Goal: Transaction & Acquisition: Purchase product/service

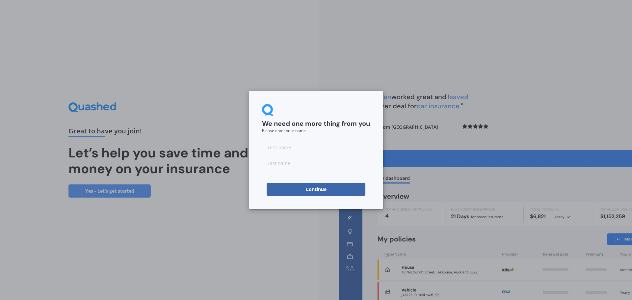
click at [287, 151] on input at bounding box center [316, 147] width 108 height 13
type input "[PERSON_NAME]"
click at [295, 189] on button "Continue" at bounding box center [316, 189] width 99 height 13
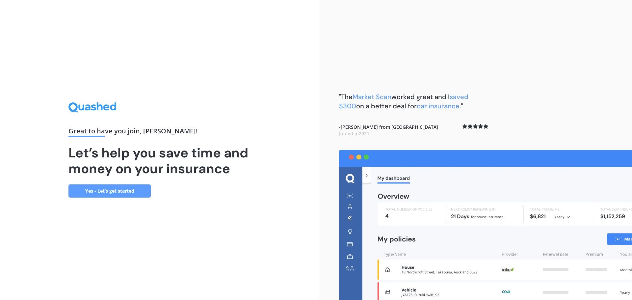
click at [115, 186] on link "Yes - Let’s get started" at bounding box center [109, 190] width 82 height 13
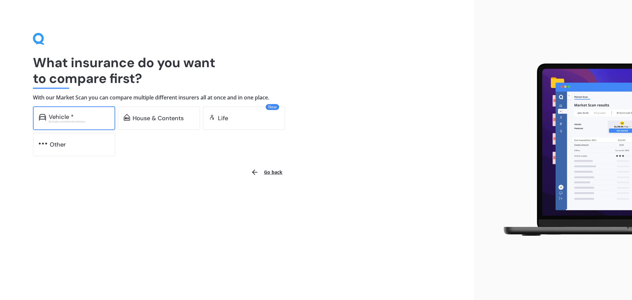
click at [51, 121] on div "Excludes commercial vehicles" at bounding box center [79, 121] width 61 height 3
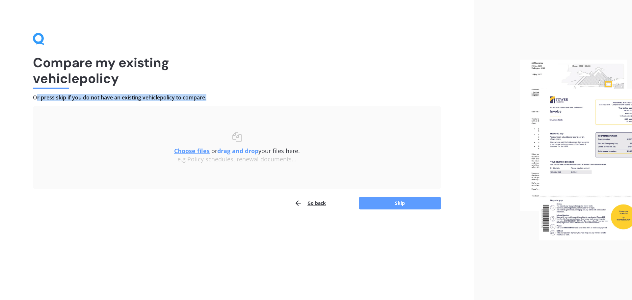
drag, startPoint x: 39, startPoint y: 95, endPoint x: 244, endPoint y: 105, distance: 205.7
click at [244, 105] on div "Compare my existing vehicle policy Or press skip if you do not have an existing…" at bounding box center [237, 121] width 408 height 177
click at [205, 153] on u "Choose files" at bounding box center [192, 151] width 36 height 8
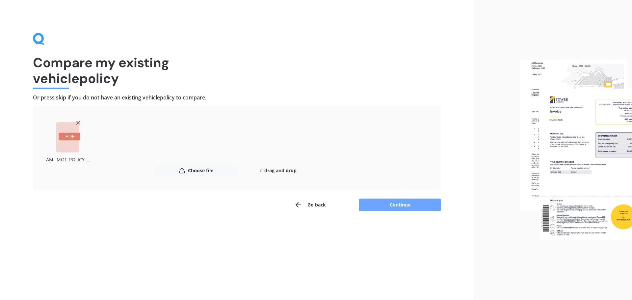
click at [396, 205] on button "Continue" at bounding box center [400, 205] width 82 height 13
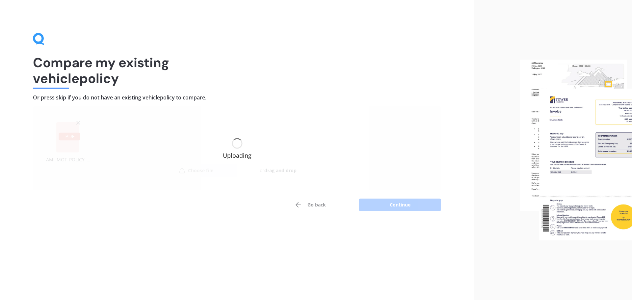
drag, startPoint x: 34, startPoint y: 97, endPoint x: 223, endPoint y: 100, distance: 189.0
click at [223, 100] on div "Compare my existing vehicle policy Or press skip if you do not have an existing…" at bounding box center [237, 150] width 474 height 300
click at [215, 94] on h4 "Or press skip if you do not have an existing vehicle policy to compare." at bounding box center [237, 97] width 408 height 7
drag, startPoint x: 205, startPoint y: 97, endPoint x: 42, endPoint y: 99, distance: 163.0
click at [42, 99] on h4 "Or press skip if you do not have an existing vehicle policy to compare." at bounding box center [237, 97] width 408 height 7
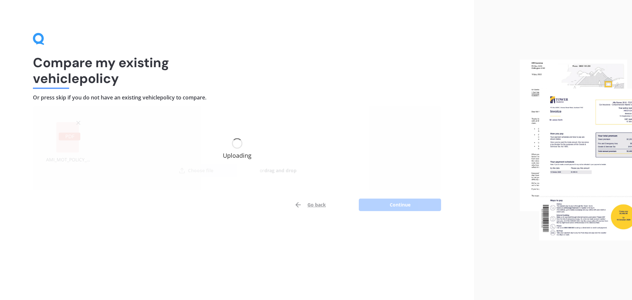
click at [42, 99] on h4 "Or press skip if you do not have an existing vehicle policy to compare." at bounding box center [237, 97] width 408 height 7
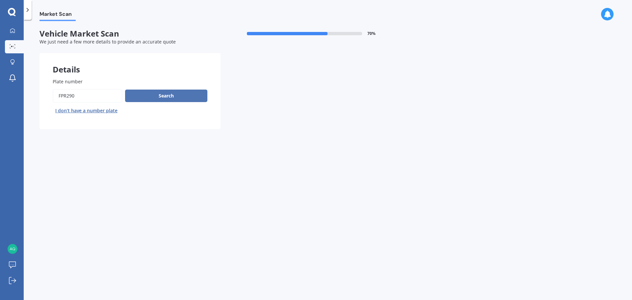
click at [191, 94] on button "Search" at bounding box center [166, 96] width 82 height 13
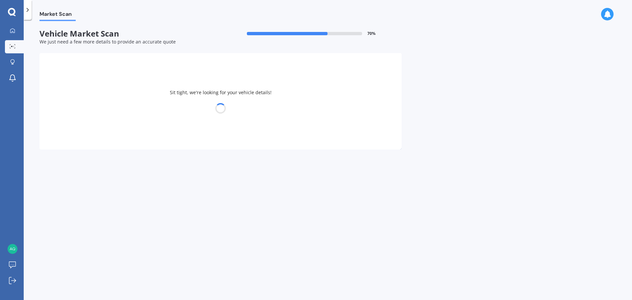
select select "AUDI"
select select "S3"
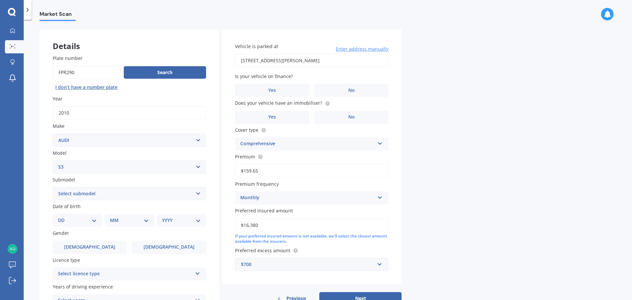
scroll to position [33, 0]
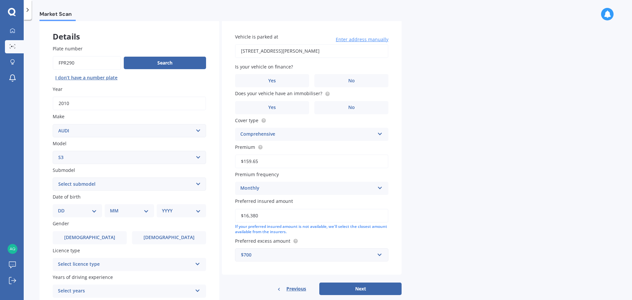
click at [88, 188] on select "Select submodel (All)" at bounding box center [129, 183] width 153 height 13
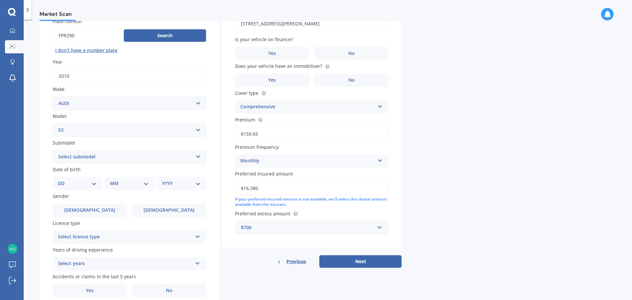
scroll to position [88, 0]
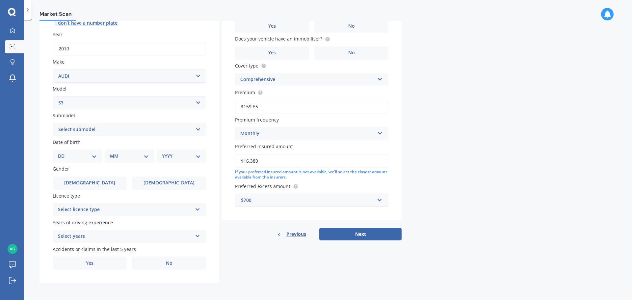
click at [84, 150] on div "DD 01 02 03 04 05 06 07 08 09 10 11 12 13 14 15 16 17 18 19 20 21 22 23 24 25 2…" at bounding box center [77, 155] width 49 height 13
click at [91, 160] on div "DD 01 02 03 04 05 06 07 08 09 10 11 12 13 14 15 16 17 18 19 20 21 22 23 24 25 2…" at bounding box center [77, 155] width 49 height 13
click at [97, 158] on div "DD 01 02 03 04 05 06 07 08 09 10 11 12 13 14 15 16 17 18 19 20 21 22 23 24 25 2…" at bounding box center [77, 155] width 49 height 13
click at [91, 157] on select "DD 01 02 03 04 05 06 07 08 09 10 11 12 13 14 15 16 17 18 19 20 21 22 23 24 25 2…" at bounding box center [77, 155] width 39 height 7
click at [70, 155] on select "DD 01 02 03 04 05 06 07 08 09 10 11 12 13 14 15 16 17 18 19 20 21 22 23 24 25 2…" at bounding box center [77, 155] width 39 height 7
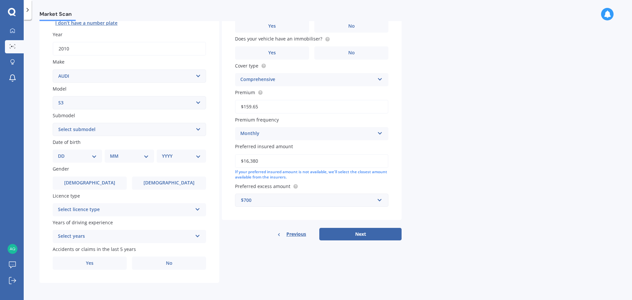
click at [68, 155] on select "DD 01 02 03 04 05 06 07 08 09 10 11 12 13 14 15 16 17 18 19 20 21 22 23 24 25 2…" at bounding box center [77, 155] width 39 height 7
select select "04"
click at [63, 152] on select "DD 01 02 03 04 05 06 07 08 09 10 11 12 13 14 15 16 17 18 19 20 21 22 23 24 25 2…" at bounding box center [77, 155] width 39 height 7
click at [122, 157] on select "MM 01 02 03 04 05 06 07 08 09 10 11 12" at bounding box center [131, 155] width 36 height 7
select select "06"
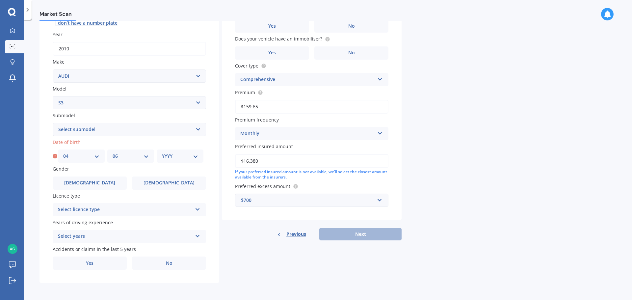
click at [113, 152] on select "MM 01 02 03 04 05 06 07 08 09 10 11 12" at bounding box center [131, 155] width 36 height 7
click at [172, 150] on div "YYYY 2025 2024 2023 2022 2021 2020 2019 2018 2017 2016 2015 2014 2013 2012 2011…" at bounding box center [180, 155] width 47 height 13
click at [172, 154] on select "YYYY 2025 2024 2023 2022 2021 2020 2019 2018 2017 2016 2015 2014 2013 2012 2011…" at bounding box center [180, 155] width 36 height 7
click at [162, 152] on select "YYYY 2025 2024 2023 2022 2021 2020 2019 2018 2017 2016 2015 2014 2013 2012 2011…" at bounding box center [180, 155] width 36 height 7
click at [172, 157] on select "YYYY 2025 2024 2023 2022 2021 2020 2019 2018 2017 2016 2015 2014 2013 2012 2011…" at bounding box center [181, 155] width 39 height 7
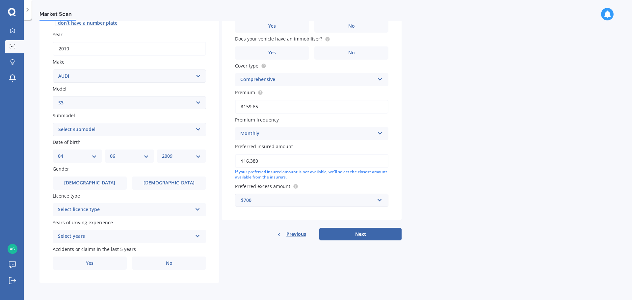
select select "2003"
click at [162, 152] on select "YYYY 2025 2024 2023 2022 2021 2020 2019 2018 2017 2016 2015 2014 2013 2012 2011…" at bounding box center [181, 155] width 39 height 7
click at [93, 185] on span "[DEMOGRAPHIC_DATA]" at bounding box center [90, 183] width 52 height 6
click at [0, 0] on input "[DEMOGRAPHIC_DATA]" at bounding box center [0, 0] width 0 height 0
click at [97, 206] on div "Select licence type" at bounding box center [125, 210] width 134 height 8
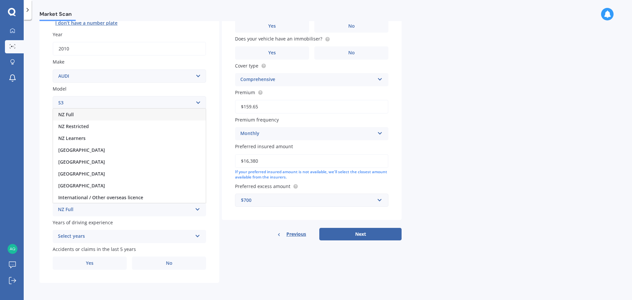
click at [74, 114] on div "NZ Full" at bounding box center [129, 115] width 153 height 12
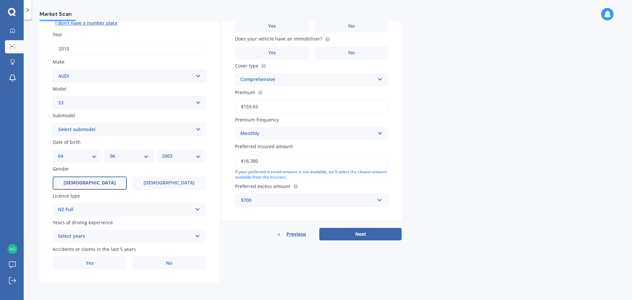
click at [77, 238] on div "Select years" at bounding box center [125, 236] width 134 height 8
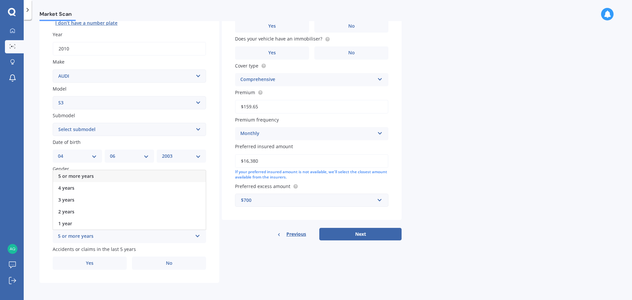
click at [65, 178] on span "5 or more years" at bounding box center [76, 176] width 36 height 6
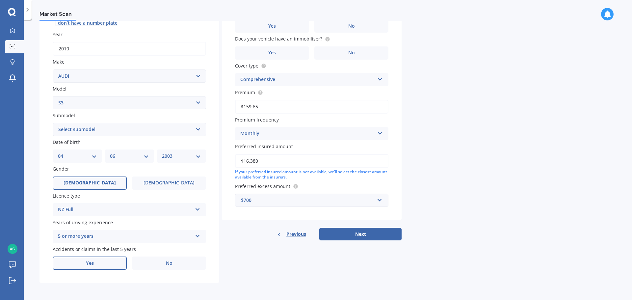
click at [93, 265] on span "Yes" at bounding box center [90, 263] width 8 height 6
click at [0, 0] on input "Yes" at bounding box center [0, 0] width 0 height 0
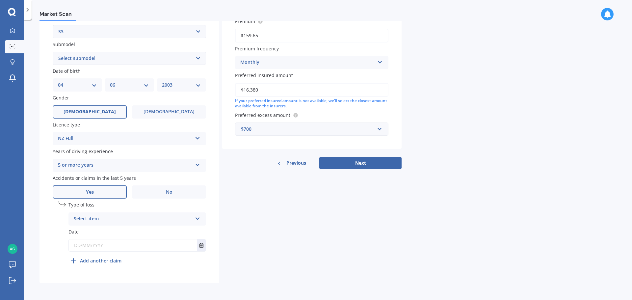
scroll to position [159, 0]
click at [103, 215] on div "Select item" at bounding box center [133, 219] width 119 height 8
click at [95, 231] on span "At fault accident" at bounding box center [92, 231] width 37 height 6
click at [99, 243] on input "text" at bounding box center [133, 245] width 128 height 12
click at [204, 245] on button "Select date" at bounding box center [201, 245] width 9 height 12
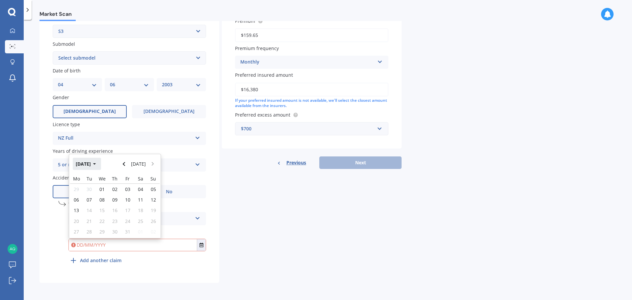
click at [93, 163] on button "[DATE]" at bounding box center [87, 164] width 28 height 12
click at [87, 164] on button "2025" at bounding box center [85, 164] width 24 height 12
click at [147, 185] on span "2022" at bounding box center [148, 185] width 11 height 6
click at [122, 225] on span "Nov" at bounding box center [126, 227] width 9 height 6
click at [76, 211] on span "14" at bounding box center [76, 210] width 5 height 6
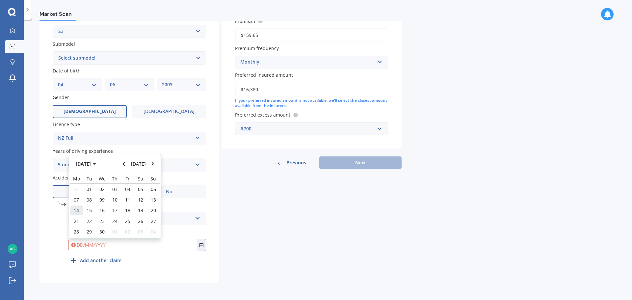
type input "[DATE]"
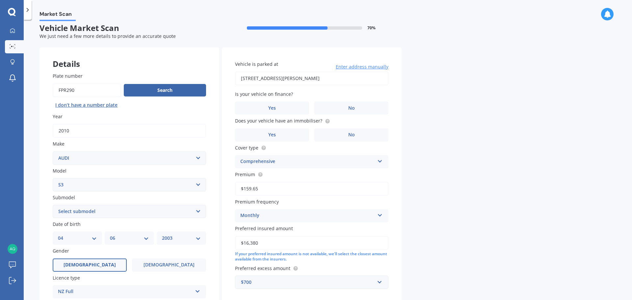
scroll to position [0, 0]
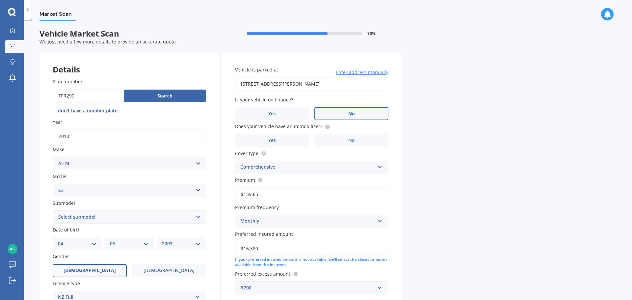
click at [336, 118] on label "No" at bounding box center [351, 113] width 74 height 13
click at [0, 0] on input "No" at bounding box center [0, 0] width 0 height 0
click at [274, 142] on span "Yes" at bounding box center [272, 141] width 8 height 6
click at [0, 0] on input "Yes" at bounding box center [0, 0] width 0 height 0
click at [312, 170] on div "Comprehensive" at bounding box center [307, 167] width 134 height 8
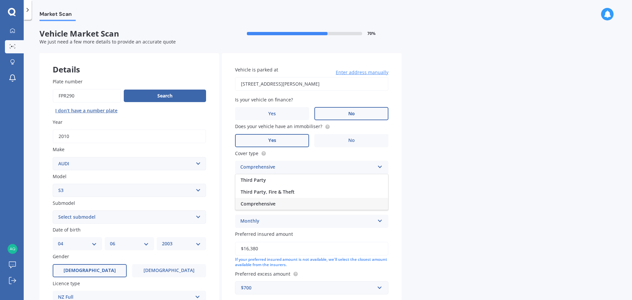
click at [312, 170] on div "Comprehensive" at bounding box center [307, 167] width 134 height 8
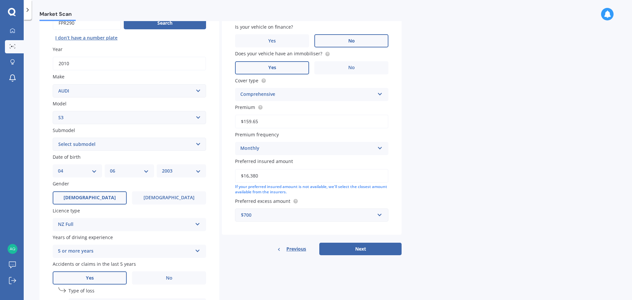
scroll to position [99, 0]
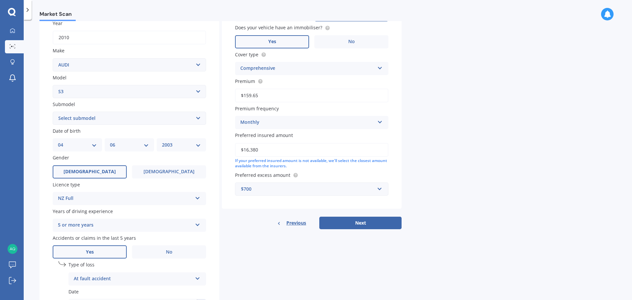
click at [274, 196] on div "Vehicle is parked at [STREET_ADDRESS][PERSON_NAME] Enter address manually Is yo…" at bounding box center [312, 81] width 180 height 255
click at [287, 187] on div "$700" at bounding box center [308, 188] width 134 height 7
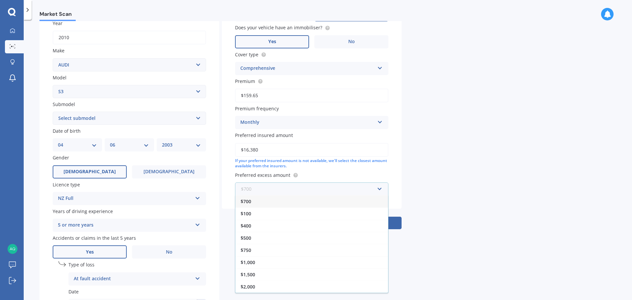
click at [353, 187] on input "text" at bounding box center [310, 189] width 148 height 13
click at [430, 197] on div "Market Scan Vehicle Market Scan 70 % We just need a few more details to provide…" at bounding box center [328, 161] width 608 height 280
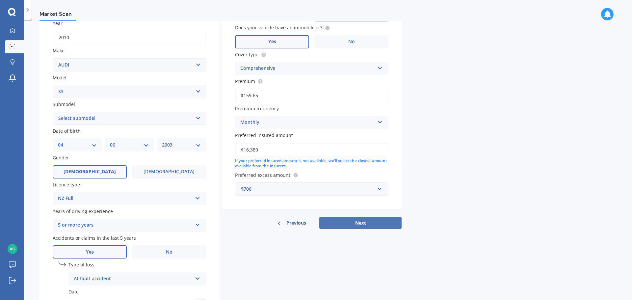
click at [394, 220] on button "Next" at bounding box center [360, 223] width 82 height 13
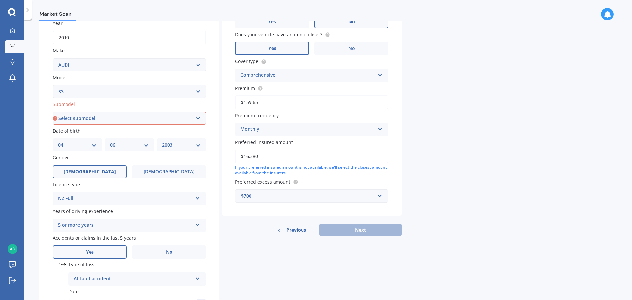
click at [151, 121] on select "Select submodel (All)" at bounding box center [129, 118] width 153 height 13
select select "(ALL)"
click at [53, 112] on select "Select submodel (All)" at bounding box center [129, 118] width 153 height 13
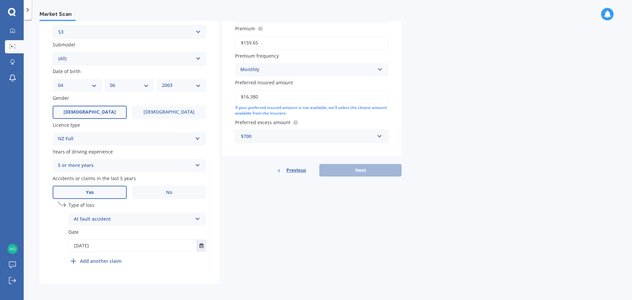
scroll to position [159, 0]
click at [346, 229] on div "Details Plate number Search I don’t have a number plate Year [DATE] Make Select…" at bounding box center [221, 88] width 362 height 389
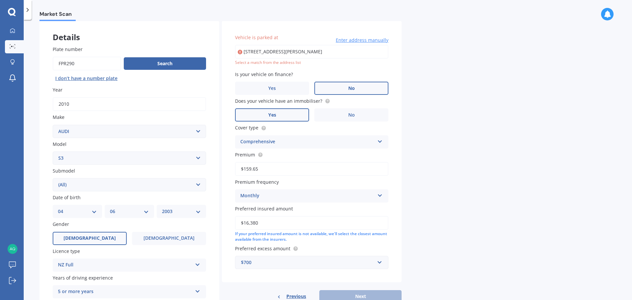
scroll to position [27, 0]
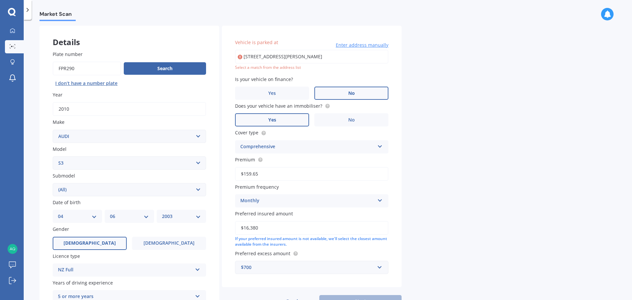
click at [304, 55] on input "[STREET_ADDRESS][PERSON_NAME]" at bounding box center [311, 57] width 153 height 14
type input "[STREET_ADDRESS]"
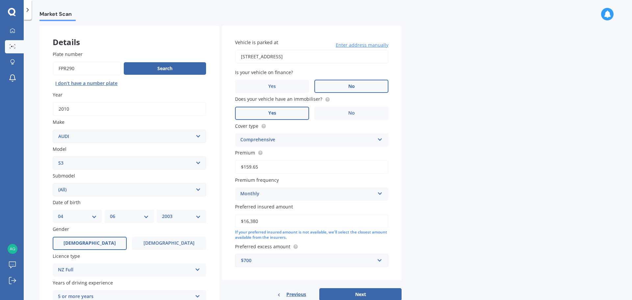
scroll to position [159, 0]
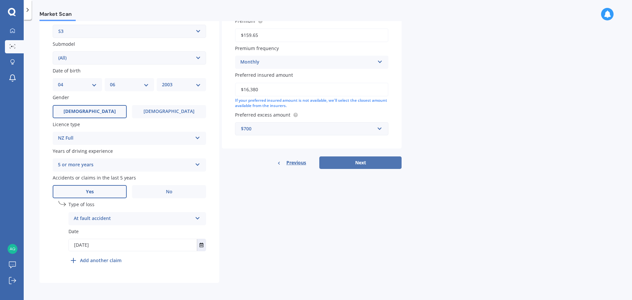
click at [360, 160] on button "Next" at bounding box center [360, 162] width 82 height 13
select select "04"
select select "06"
select select "2003"
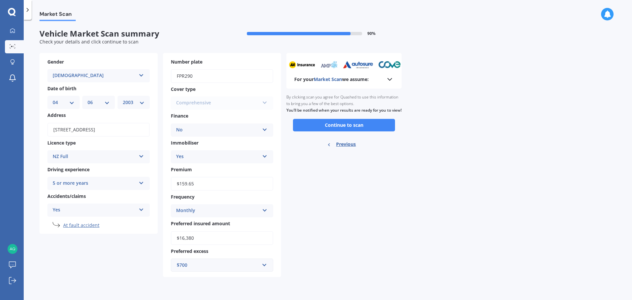
scroll to position [0, 0]
click at [382, 131] on button "Continue to scan" at bounding box center [344, 125] width 102 height 13
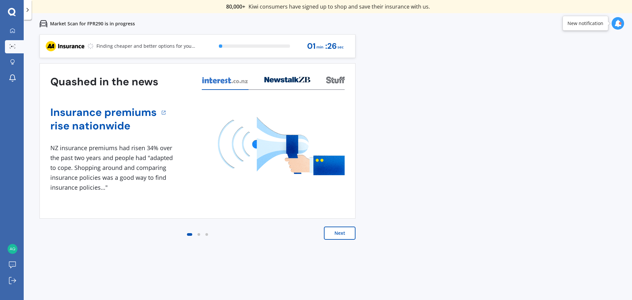
click at [333, 235] on button "Next" at bounding box center [340, 233] width 32 height 13
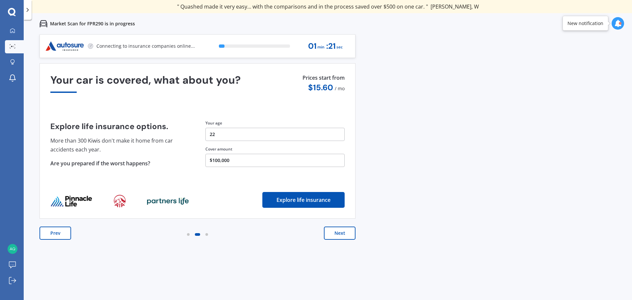
click at [345, 235] on button "Next" at bounding box center [340, 233] width 32 height 13
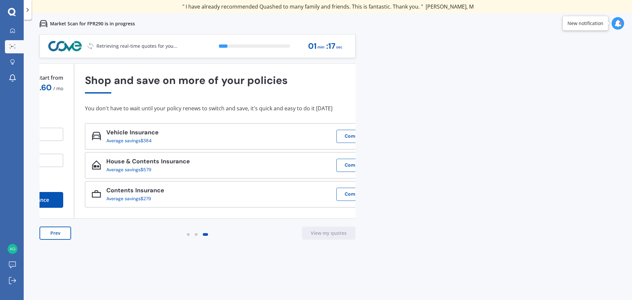
drag, startPoint x: 73, startPoint y: 140, endPoint x: 102, endPoint y: 148, distance: 30.0
click at [102, 148] on div "Vehicle Insurance Average savings $384 Compare" at bounding box center [232, 136] width 294 height 26
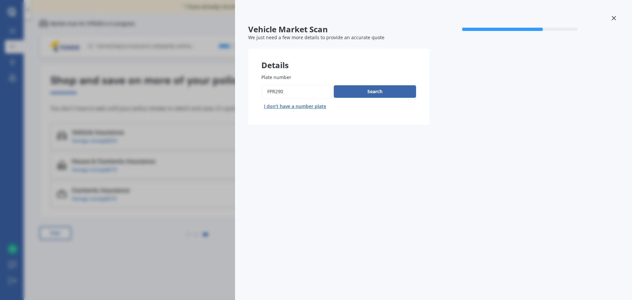
click at [154, 117] on div "Vehicle Market Scan 70 % We just need a few more details to provide an accurate…" at bounding box center [316, 150] width 632 height 300
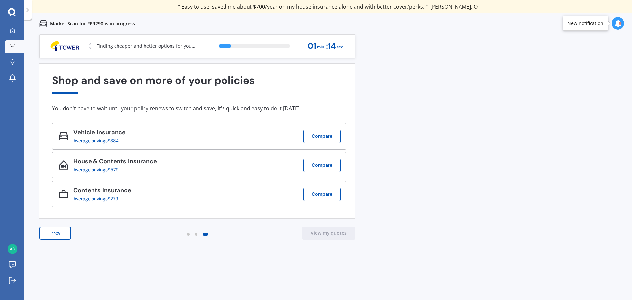
drag, startPoint x: 93, startPoint y: 108, endPoint x: 45, endPoint y: 110, distance: 48.1
click at [85, 108] on div "You don't have to wait until your policy renews to switch and save, it's quick …" at bounding box center [199, 108] width 294 height 7
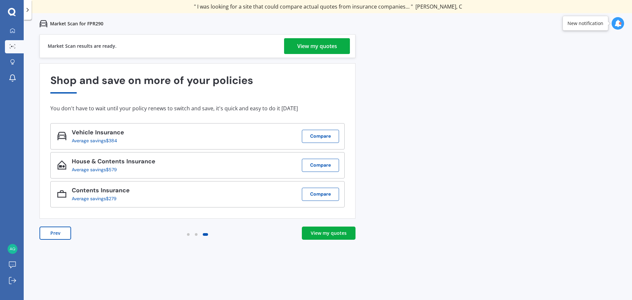
click at [310, 46] on div "View my quotes" at bounding box center [317, 46] width 40 height 16
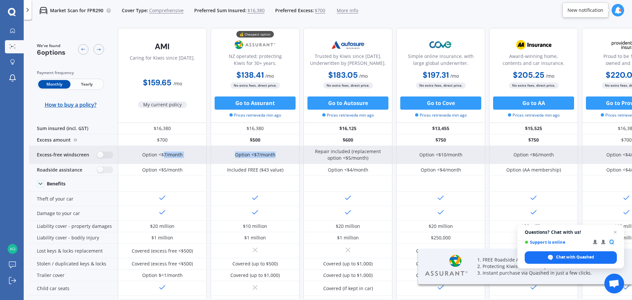
drag, startPoint x: 281, startPoint y: 154, endPoint x: 163, endPoint y: 153, distance: 117.9
click at [163, 152] on div "Option <$7/month Option <$7/month Repair included (replacement option <$5/month…" at bounding box center [394, 155] width 553 height 18
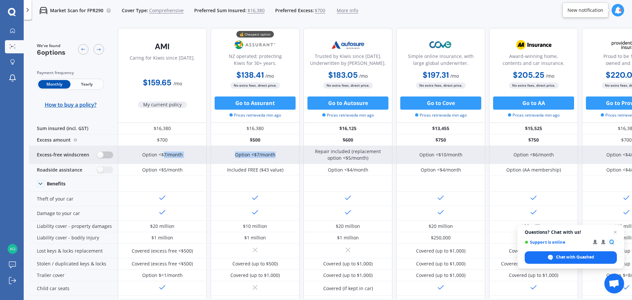
click at [101, 155] on label at bounding box center [105, 154] width 16 height 7
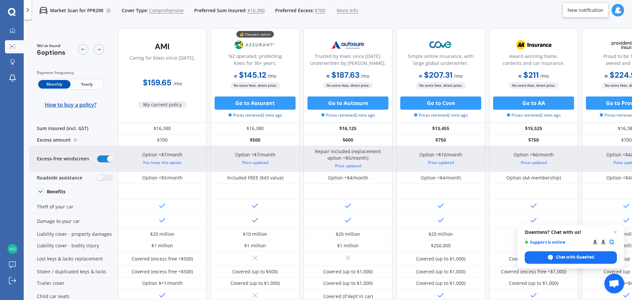
click at [101, 155] on div "Excess-free windscreen" at bounding box center [73, 159] width 89 height 26
click at [106, 157] on label at bounding box center [105, 158] width 16 height 7
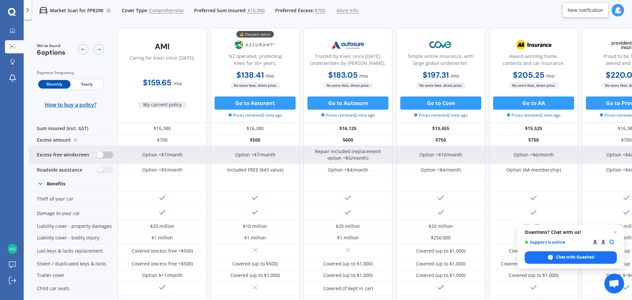
click at [106, 157] on label at bounding box center [105, 154] width 16 height 7
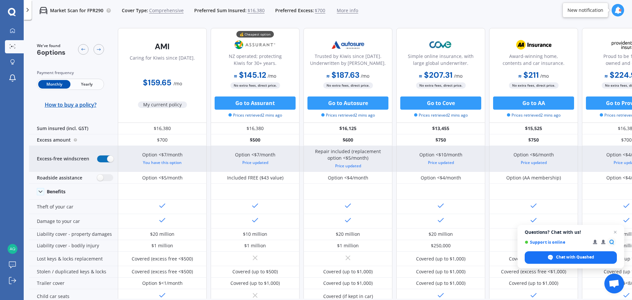
click at [108, 159] on label at bounding box center [105, 158] width 16 height 7
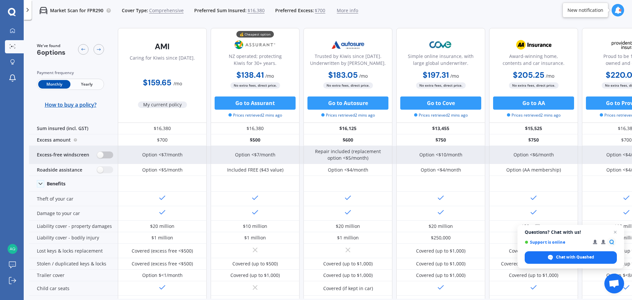
click at [101, 153] on label at bounding box center [105, 154] width 16 height 7
radio input "true"
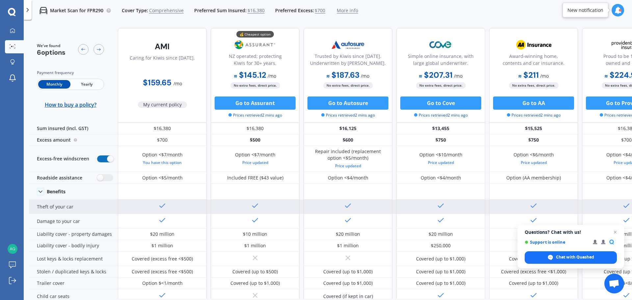
scroll to position [33, 0]
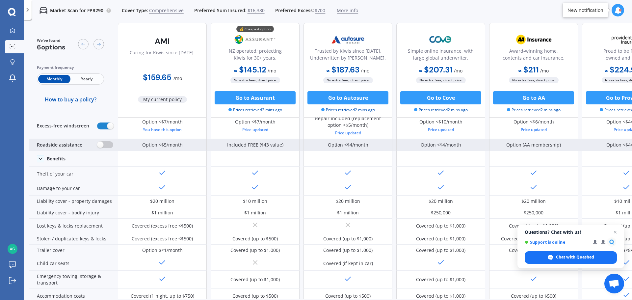
click at [102, 143] on label at bounding box center [105, 144] width 16 height 7
radio input "true"
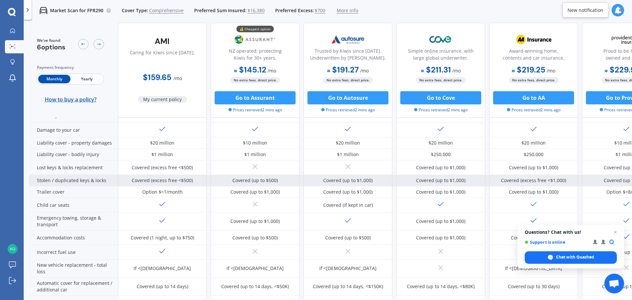
scroll to position [132, 0]
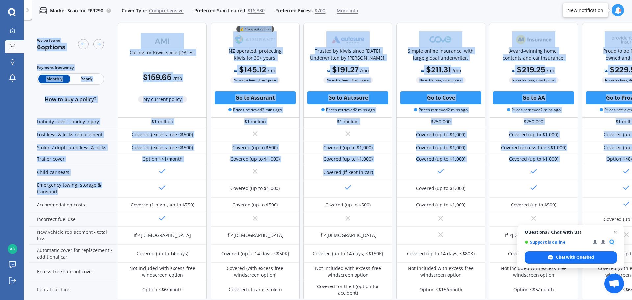
drag, startPoint x: 54, startPoint y: 189, endPoint x: 27, endPoint y: 183, distance: 27.7
click at [27, 183] on div "Market Scan for FPR290 Cover Type: Comprehensive Preferred Sum Insured: $16,380…" at bounding box center [328, 171] width 608 height 300
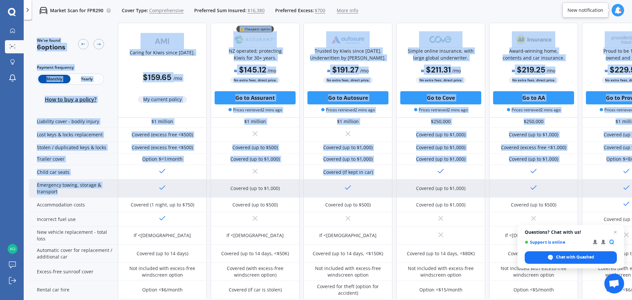
click at [65, 187] on div "Emergency towing, storage & transport" at bounding box center [73, 188] width 89 height 18
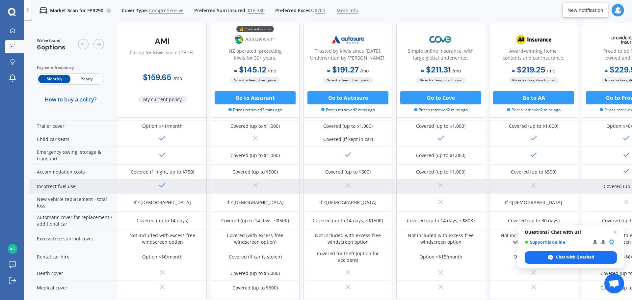
scroll to position [198, 0]
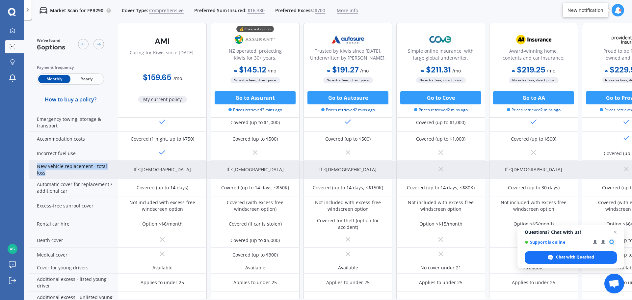
drag, startPoint x: 42, startPoint y: 174, endPoint x: 36, endPoint y: 166, distance: 10.1
click at [36, 166] on div "New vehicle replacement - total loss" at bounding box center [73, 170] width 89 height 18
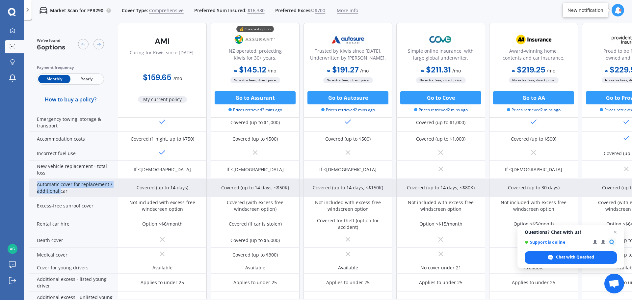
drag, startPoint x: 34, startPoint y: 185, endPoint x: 60, endPoint y: 191, distance: 26.2
click at [60, 191] on div "Automatic cover for replacement / additional car" at bounding box center [73, 188] width 89 height 18
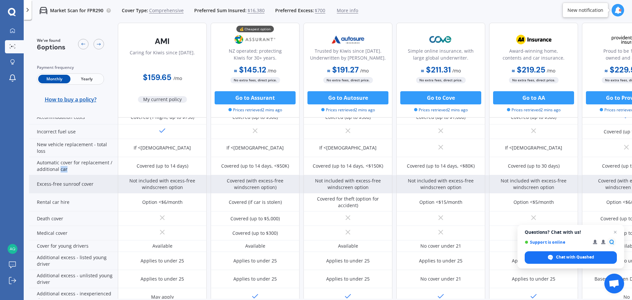
scroll to position [230, 0]
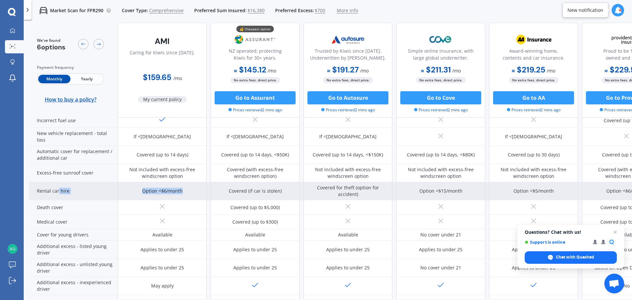
drag, startPoint x: 160, startPoint y: 191, endPoint x: 58, endPoint y: 190, distance: 101.7
click at [58, 190] on div "Rental car hire Option <$6/month Covered (if car is stolen) Covered for theft (…" at bounding box center [350, 191] width 642 height 18
click at [58, 190] on div "Rental car hire" at bounding box center [73, 191] width 89 height 18
click at [147, 196] on div "Option <$6/month" at bounding box center [162, 191] width 89 height 18
click at [58, 189] on div "Rental car hire" at bounding box center [73, 191] width 89 height 18
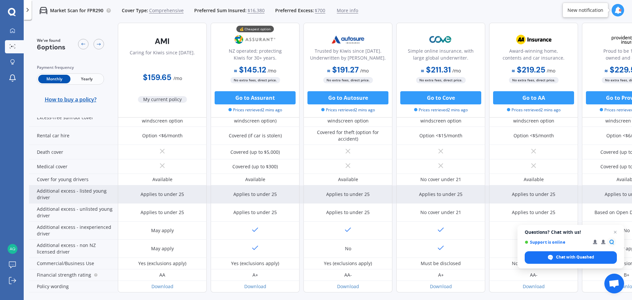
scroll to position [296, 0]
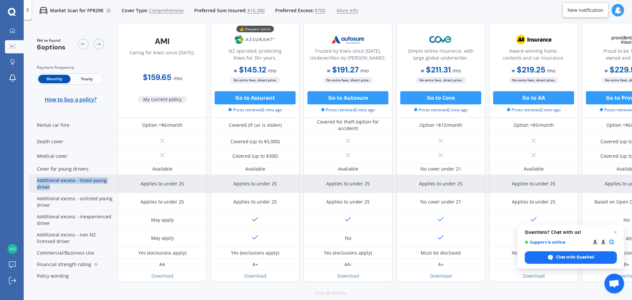
drag, startPoint x: 69, startPoint y: 191, endPoint x: 30, endPoint y: 179, distance: 41.0
click at [30, 179] on div "Additional excess - listed young driver" at bounding box center [73, 184] width 89 height 18
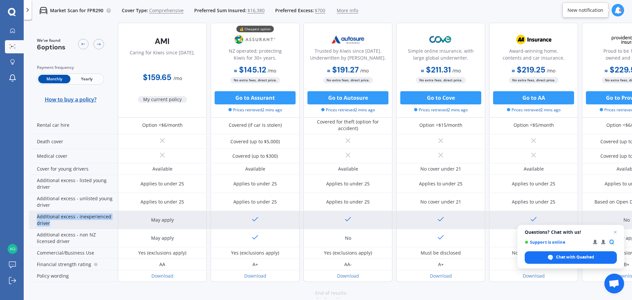
drag, startPoint x: 57, startPoint y: 222, endPoint x: 37, endPoint y: 215, distance: 21.7
click at [37, 215] on div "Additional excess - inexperienced driver" at bounding box center [73, 220] width 89 height 18
click at [37, 216] on div "Additional excess - inexperienced driver" at bounding box center [73, 220] width 89 height 18
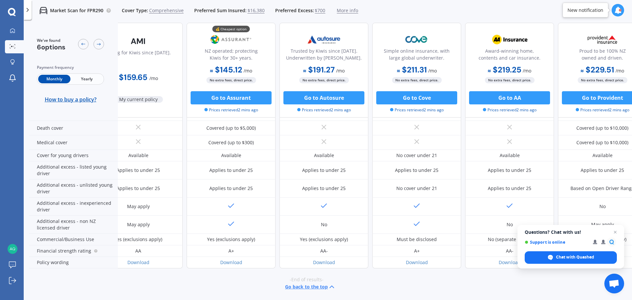
scroll to position [314, 42]
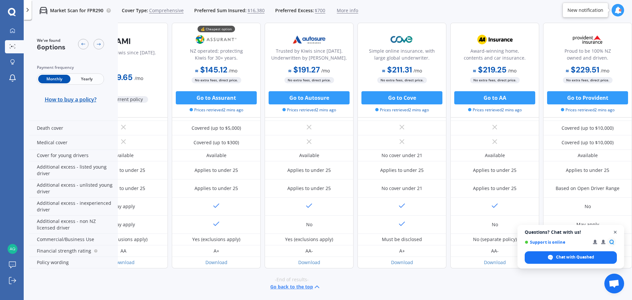
click at [613, 232] on span "Close chat" at bounding box center [615, 232] width 8 height 8
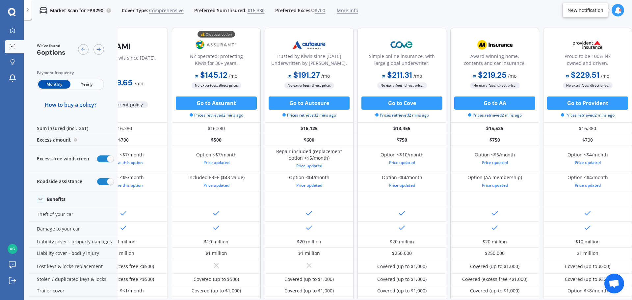
scroll to position [0, 0]
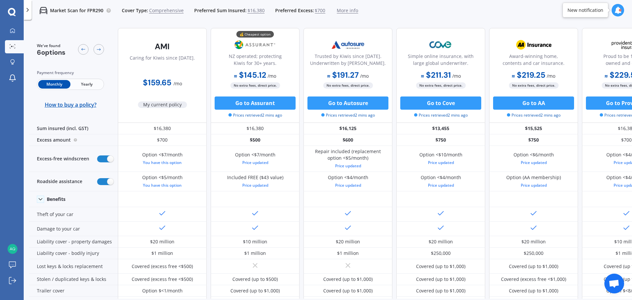
click at [257, 11] on span "$16,380" at bounding box center [256, 10] width 17 height 7
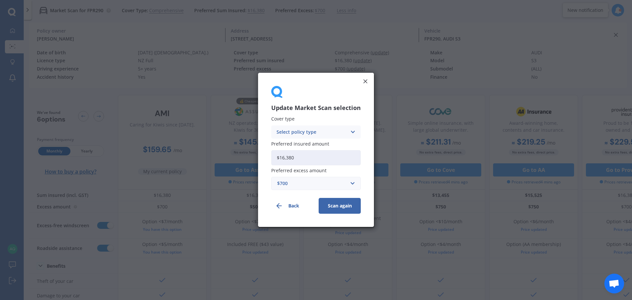
click at [295, 160] on input "$16,380" at bounding box center [316, 157] width 90 height 15
drag, startPoint x: 235, startPoint y: 156, endPoint x: 210, endPoint y: 156, distance: 25.4
click at [210, 156] on div "Update Market Scan selection Cover type Select policy type Comprehensive Third …" at bounding box center [316, 150] width 632 height 300
type input "$25,000"
click at [356, 209] on button "Scan again" at bounding box center [340, 206] width 42 height 16
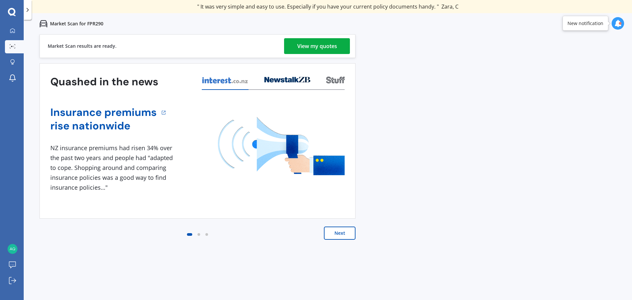
click at [302, 48] on div "View my quotes" at bounding box center [317, 46] width 40 height 16
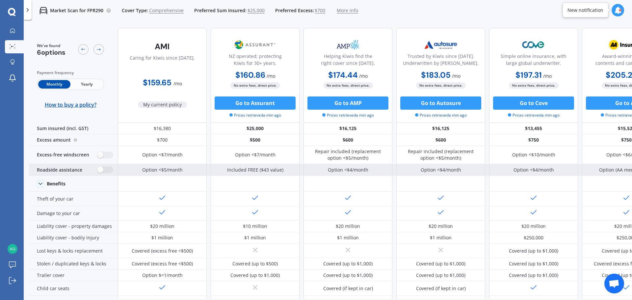
click at [99, 165] on div "Roadside assistance" at bounding box center [73, 170] width 89 height 12
click at [101, 168] on label at bounding box center [105, 169] width 16 height 7
radio input "true"
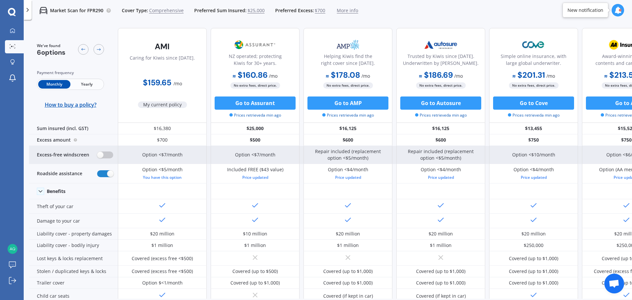
click at [100, 158] on label at bounding box center [105, 154] width 16 height 7
radio input "true"
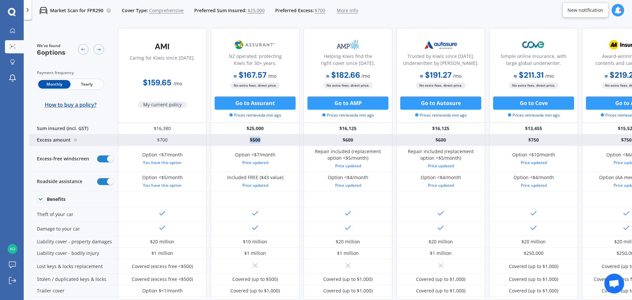
drag, startPoint x: 268, startPoint y: 139, endPoint x: 236, endPoint y: 139, distance: 31.6
click at [236, 139] on div "$500" at bounding box center [255, 140] width 89 height 12
click at [249, 140] on div "$500" at bounding box center [255, 140] width 89 height 12
drag, startPoint x: 250, startPoint y: 140, endPoint x: 254, endPoint y: 140, distance: 4.3
click at [254, 140] on div "$500" at bounding box center [255, 140] width 89 height 12
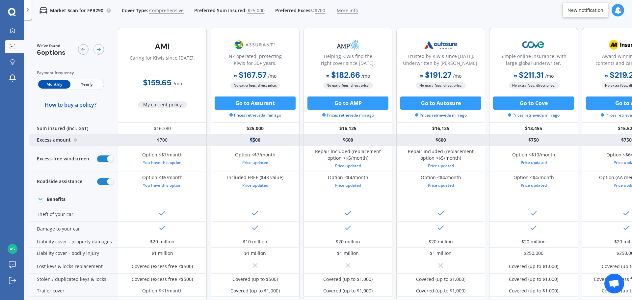
click at [254, 140] on div "$500" at bounding box center [255, 140] width 89 height 12
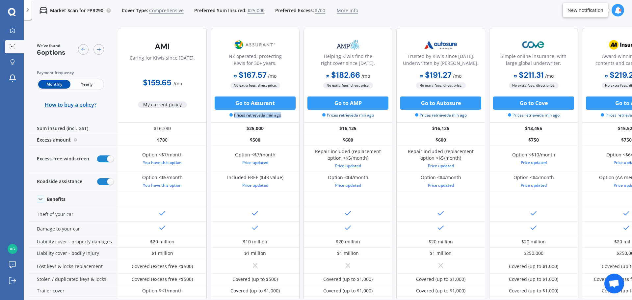
drag, startPoint x: 231, startPoint y: 115, endPoint x: 288, endPoint y: 120, distance: 56.5
click at [288, 120] on div "NZ operated; protecting Kiwis for 30+ years. $167.57 / mo $2,010.86 / yr $167.5…" at bounding box center [255, 75] width 89 height 95
click at [253, 13] on span "$25,000" at bounding box center [256, 10] width 17 height 7
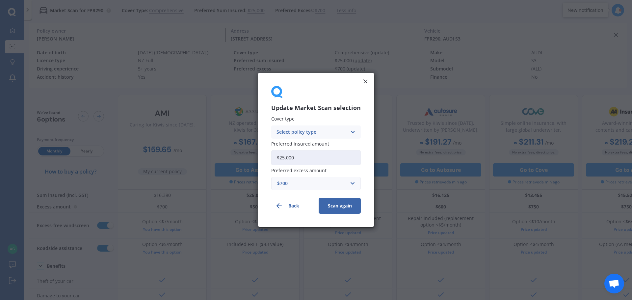
drag, startPoint x: 306, startPoint y: 161, endPoint x: 178, endPoint y: 161, distance: 127.8
click at [179, 161] on div "Update Market Scan selection Cover type Select policy type Comprehensive Third …" at bounding box center [316, 150] width 632 height 300
click at [306, 113] on div "Update Market Scan selection Cover type Select policy type Comprehensive Third …" at bounding box center [316, 147] width 90 height 86
click at [314, 127] on div "Select policy type Comprehensive Third Party, Fire & Theft Third Party" at bounding box center [316, 131] width 90 height 13
click at [307, 145] on span "Comprehensive" at bounding box center [294, 145] width 35 height 5
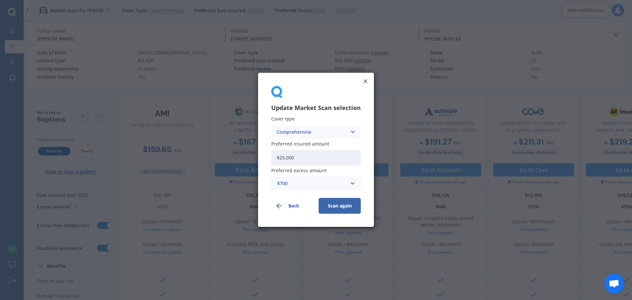
drag, startPoint x: 311, startPoint y: 161, endPoint x: 200, endPoint y: 163, distance: 111.3
click at [200, 163] on div "Update Market Scan selection Cover type Comprehensive Comprehensive Third Party…" at bounding box center [316, 150] width 632 height 300
type input "$30,000"
click at [337, 205] on button "Scan again" at bounding box center [340, 206] width 42 height 16
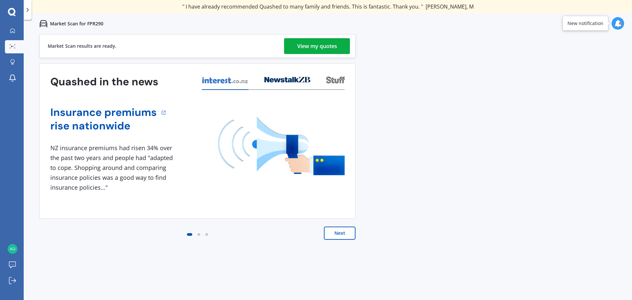
click at [288, 53] on link "View my quotes" at bounding box center [317, 46] width 66 height 16
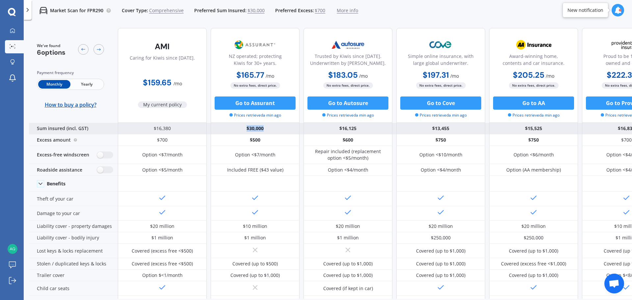
drag, startPoint x: 267, startPoint y: 127, endPoint x: 224, endPoint y: 127, distance: 42.8
click at [224, 127] on div "$30,000" at bounding box center [255, 129] width 89 height 12
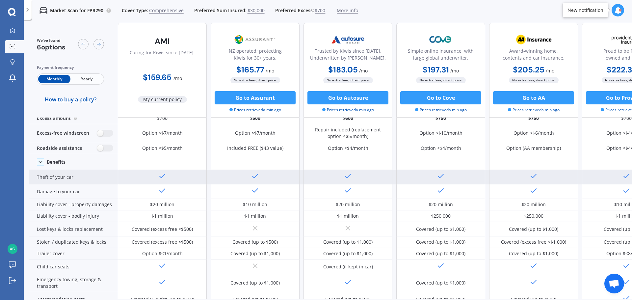
scroll to position [33, 0]
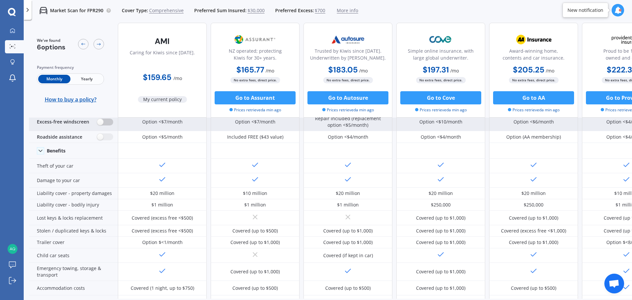
click at [104, 123] on label at bounding box center [105, 122] width 16 height 7
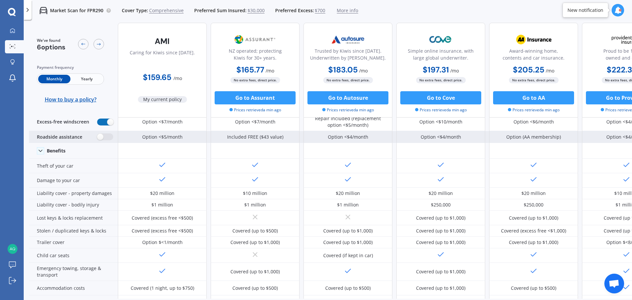
radio input "true"
click at [102, 141] on div "Roadside assistance" at bounding box center [73, 137] width 89 height 12
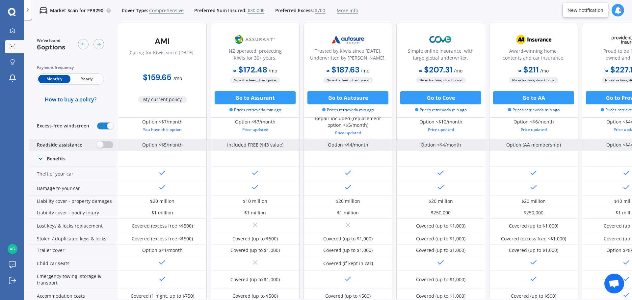
click at [105, 143] on label at bounding box center [105, 144] width 16 height 7
radio input "true"
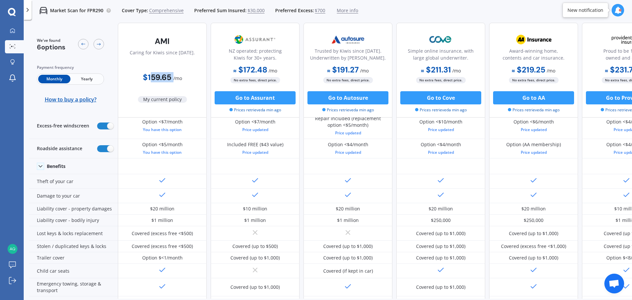
drag, startPoint x: 148, startPoint y: 76, endPoint x: 175, endPoint y: 76, distance: 26.3
click at [175, 76] on span "$159.65 / mo" at bounding box center [162, 78] width 39 height 8
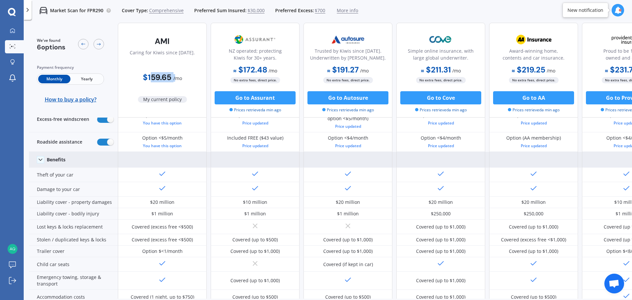
scroll to position [0, 0]
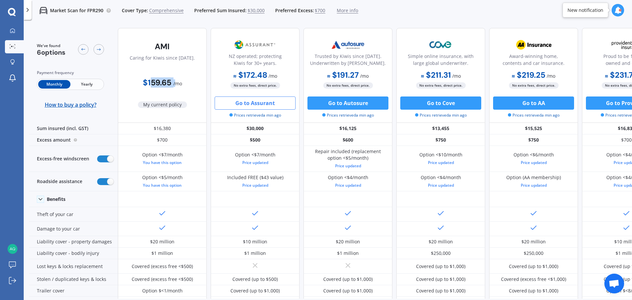
click at [266, 100] on button "Go to Assurant" at bounding box center [255, 102] width 81 height 13
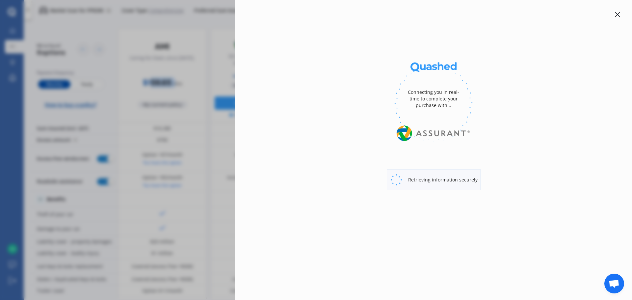
select select "Monthly"
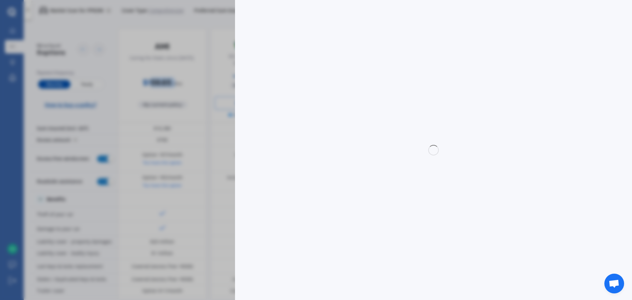
select select "full"
select select "0"
select select "Canterbury"
select select "AUDI"
select select "S3"
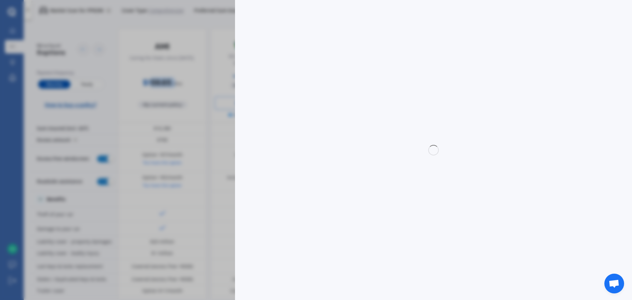
select select "(ALL)"
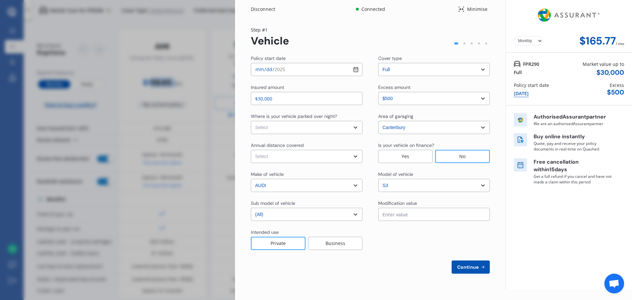
click at [409, 95] on select "Select excess amount $500 $1,000 $1,500" at bounding box center [434, 98] width 112 height 13
click at [378, 92] on select "Select excess amount $500 $1,000 $1,500" at bounding box center [434, 98] width 112 height 13
click at [409, 98] on select "Select excess amount $500 $1,000 $1,500" at bounding box center [434, 98] width 112 height 13
click at [378, 92] on select "Select excess amount $500 $1,000 $1,500" at bounding box center [434, 98] width 112 height 13
click at [418, 97] on select "Select excess amount $500 $1,000 $1,500" at bounding box center [434, 98] width 112 height 13
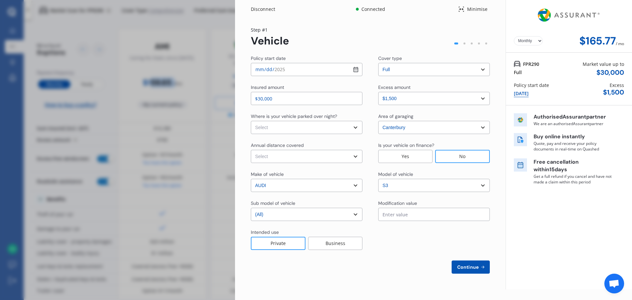
select select "0"
click at [378, 92] on select "Select excess amount $500 $1,000 $1,500" at bounding box center [434, 98] width 112 height 13
click at [313, 121] on div "Where is your vehicle parked over night?" at bounding box center [307, 117] width 112 height 8
click at [310, 130] on select "Select In a garage On own property On street or road" at bounding box center [307, 127] width 112 height 13
select select "On own property"
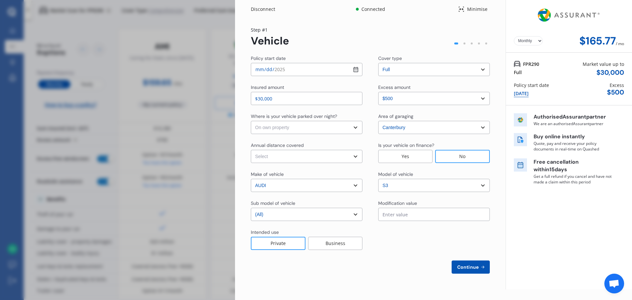
click at [251, 121] on select "Select In a garage On own property On street or road" at bounding box center [307, 127] width 112 height 13
click at [289, 155] on select "Select Low (less than 15,000km per year) Average (15,000-30,000km per year) Hig…" at bounding box center [307, 156] width 112 height 13
select select "20000"
click at [251, 150] on select "Select Low (less than 15,000km per year) Average (15,000-30,000km per year) Hig…" at bounding box center [307, 156] width 112 height 13
click at [459, 225] on div "Policy start date [DATE] Cover type Select cover type 3rd Party Full Insured am…" at bounding box center [370, 164] width 239 height 219
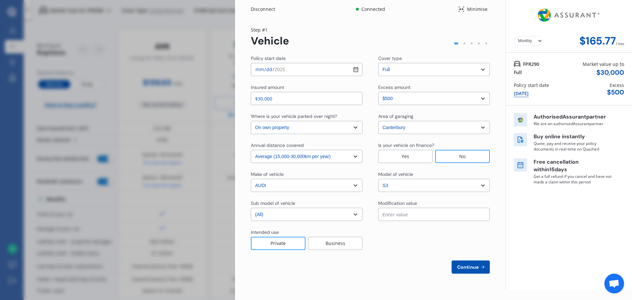
click at [457, 223] on div "Policy start date [DATE] Cover type Select cover type 3rd Party Full Insured am…" at bounding box center [370, 164] width 239 height 219
click at [455, 219] on input "text" at bounding box center [434, 214] width 112 height 13
type input "$0.00"
click at [388, 249] on div at bounding box center [434, 239] width 112 height 21
click at [458, 120] on div "Area of garaging" at bounding box center [434, 117] width 112 height 8
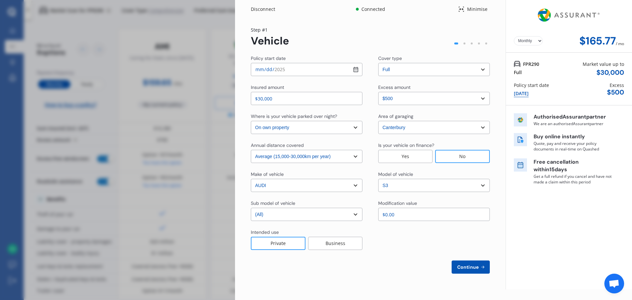
click at [453, 132] on select "Select [GEOGRAPHIC_DATA] [GEOGRAPHIC_DATA] [GEOGRAPHIC_DATA] / [PERSON_NAME] / …" at bounding box center [434, 127] width 112 height 13
click at [460, 271] on button "Continue" at bounding box center [471, 266] width 38 height 13
select select "Mr"
select select "04"
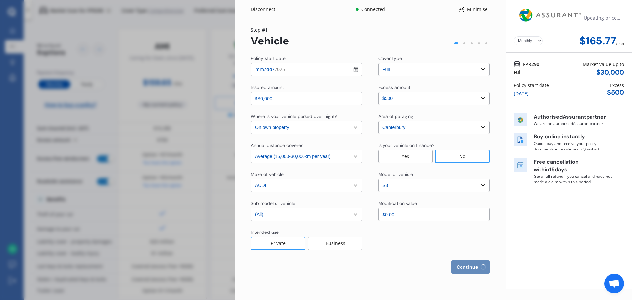
select select "06"
select select "2003"
select select "full"
select select "more than 4 years"
select select "[GEOGRAPHIC_DATA]"
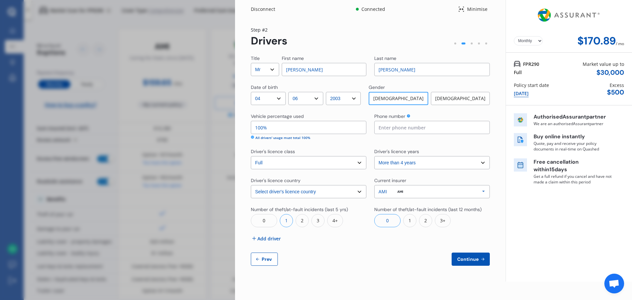
click at [267, 260] on span "Prev" at bounding box center [266, 258] width 13 height 5
select select "full"
select select "0"
select select "On own property"
select select "Canterbury"
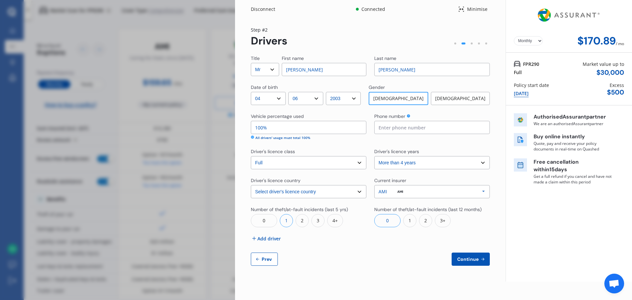
select select "20000"
select select "AUDI"
select select "S3"
select select "(ALL)"
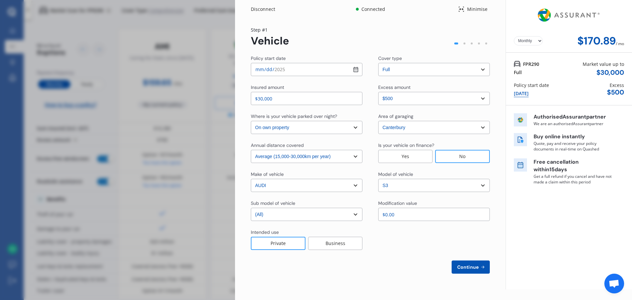
click at [328, 130] on select "Select In a garage On own property On street or road" at bounding box center [307, 127] width 112 height 13
select select "In a garage"
click at [251, 121] on select "Select In a garage On own property On street or road" at bounding box center [307, 127] width 112 height 13
click at [476, 267] on span "Continue" at bounding box center [468, 266] width 24 height 5
select select "Mr"
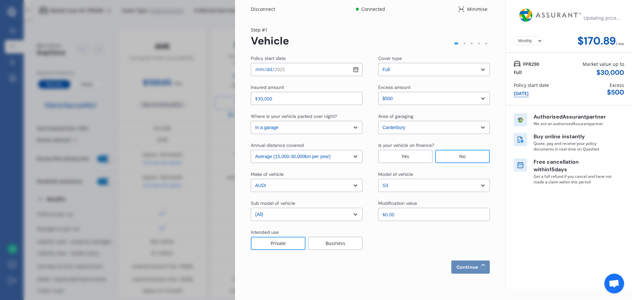
select select "04"
select select "06"
select select "2003"
select select "full"
select select "more than 4 years"
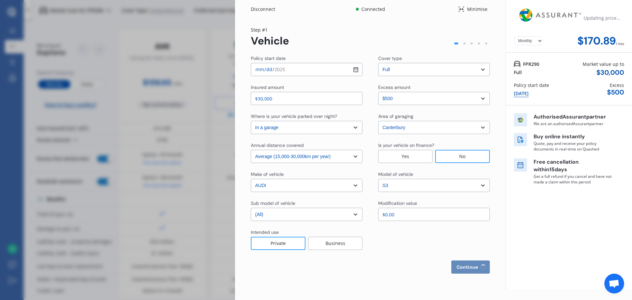
select select "[GEOGRAPHIC_DATA]"
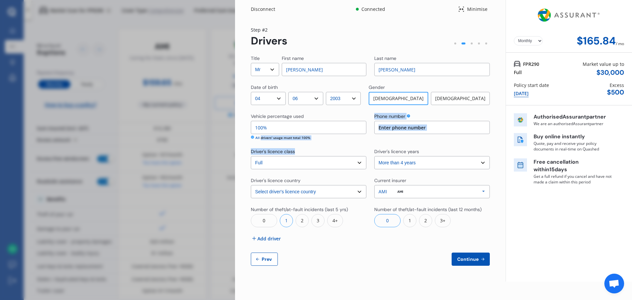
drag, startPoint x: 262, startPoint y: 139, endPoint x: 304, endPoint y: 141, distance: 41.9
click at [304, 141] on div "Title Select Mr Mrs Miss Ms Dr First name [PERSON_NAME] Last name [PERSON_NAME]…" at bounding box center [370, 160] width 239 height 211
click at [430, 122] on input at bounding box center [432, 127] width 116 height 13
click at [428, 125] on input "0223259" at bounding box center [432, 127] width 116 height 13
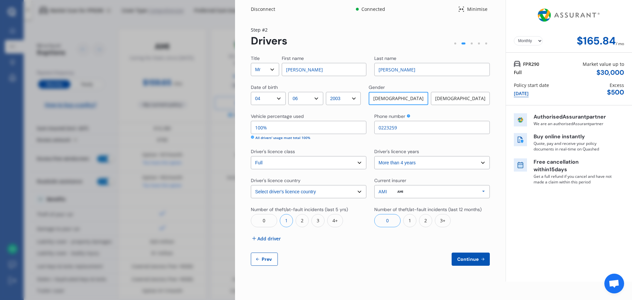
click at [426, 131] on input "0223259" at bounding box center [432, 127] width 116 height 13
type input "0223259775"
click at [412, 195] on div "AMI Allianz AAI AMI IAG - NZI/State [PERSON_NAME] Vero Unknown Other Insurer No…" at bounding box center [432, 191] width 116 height 13
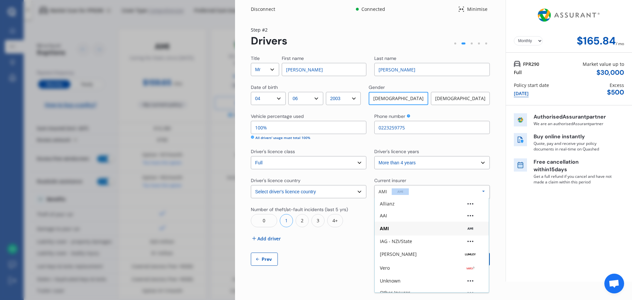
click at [412, 195] on div "AMI Allianz AAI AMI IAG - NZI/State [PERSON_NAME] Vero Unknown Other Insurer No…" at bounding box center [432, 191] width 116 height 13
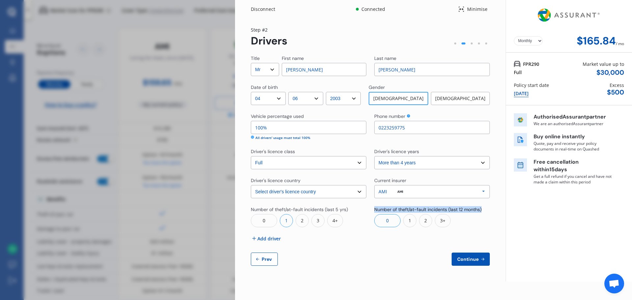
drag, startPoint x: 483, startPoint y: 206, endPoint x: 374, endPoint y: 210, distance: 109.4
click at [374, 210] on div "Title Select Mr Mrs Miss Ms Dr First name [PERSON_NAME] Last name [PERSON_NAME]…" at bounding box center [370, 160] width 239 height 211
click at [469, 259] on span "Continue" at bounding box center [468, 258] width 24 height 5
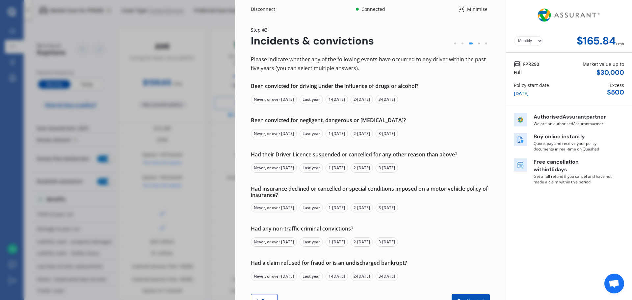
click at [278, 99] on div "Never, or over [DATE]" at bounding box center [274, 99] width 46 height 9
click at [281, 132] on div "Never, or over [DATE]" at bounding box center [274, 133] width 46 height 9
click at [284, 165] on div "Never, or over [DATE]" at bounding box center [274, 167] width 46 height 9
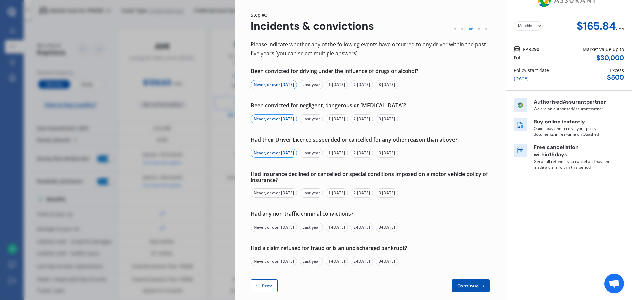
scroll to position [23, 0]
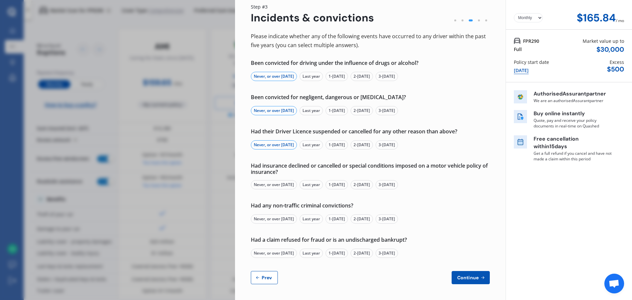
click at [278, 184] on div "Never, or over [DATE]" at bounding box center [274, 184] width 46 height 9
click at [282, 217] on div "Never, or over [DATE]" at bounding box center [274, 218] width 46 height 9
click at [288, 250] on div "Never, or over [DATE]" at bounding box center [274, 253] width 46 height 9
click at [464, 280] on span "Continue" at bounding box center [468, 277] width 24 height 5
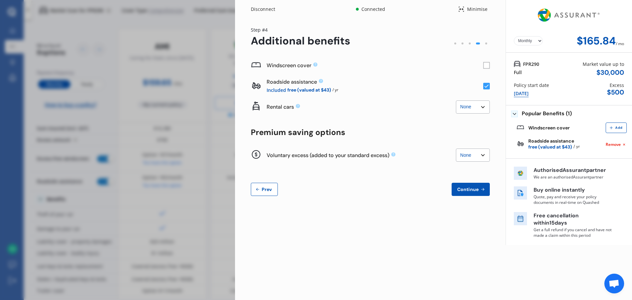
scroll to position [0, 0]
click at [485, 66] on rect at bounding box center [486, 65] width 7 height 7
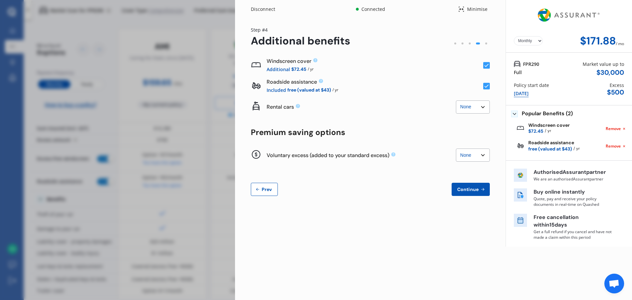
click at [488, 67] on rect at bounding box center [486, 65] width 7 height 7
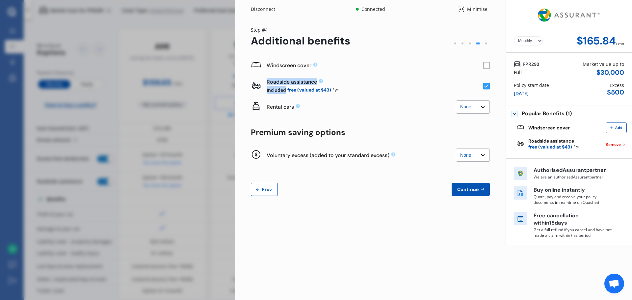
click at [488, 67] on rect at bounding box center [486, 65] width 7 height 7
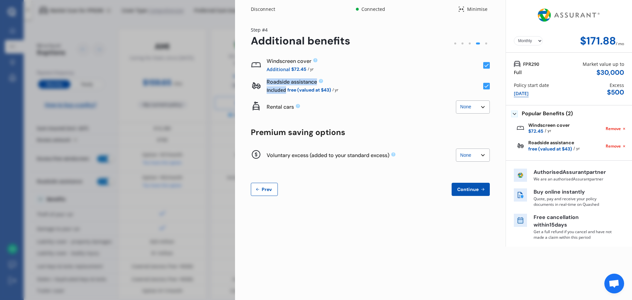
click at [479, 107] on select "None $2,500 $5,000" at bounding box center [473, 106] width 34 height 13
click at [456, 100] on select "None $2,500 $5,000" at bounding box center [473, 106] width 34 height 13
click at [480, 108] on select "None $2,500 $5,000" at bounding box center [473, 106] width 34 height 13
click at [456, 100] on select "None $2,500 $5,000" at bounding box center [473, 106] width 34 height 13
click at [473, 103] on select "None $2,500 $5,000" at bounding box center [473, 106] width 34 height 13
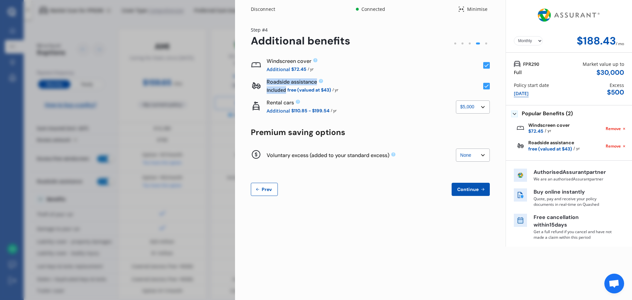
select select "2500.00"
click at [456, 100] on select "None $2,500 $5,000" at bounding box center [473, 106] width 34 height 13
drag, startPoint x: 274, startPoint y: 154, endPoint x: 337, endPoint y: 155, distance: 62.6
click at [320, 155] on div "Voluntary excess (added to your standard excess)" at bounding box center [361, 155] width 189 height 7
click at [461, 152] on select "None $500 $1,000" at bounding box center [473, 154] width 34 height 13
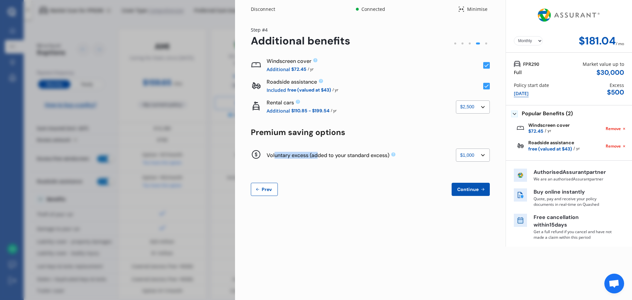
click at [456, 148] on select "None $500 $1,000" at bounding box center [473, 154] width 34 height 13
click at [469, 155] on select "None $500 $1,000" at bounding box center [473, 154] width 34 height 13
click at [456, 148] on select "None $500 $1,000" at bounding box center [473, 154] width 34 height 13
drag, startPoint x: 476, startPoint y: 154, endPoint x: 477, endPoint y: 158, distance: 3.8
click at [476, 154] on select "None $500 $1,000" at bounding box center [473, 154] width 34 height 13
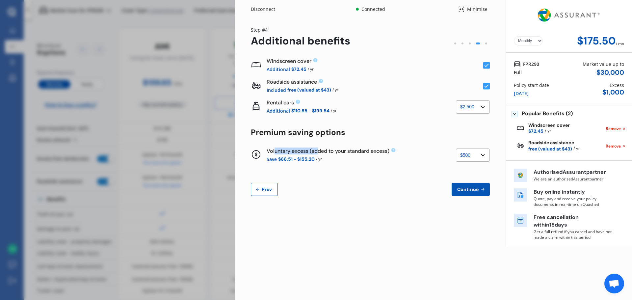
select select "0"
click at [456, 148] on select "None $500 $1,000" at bounding box center [473, 154] width 34 height 13
click at [466, 195] on button "Continue" at bounding box center [471, 189] width 38 height 13
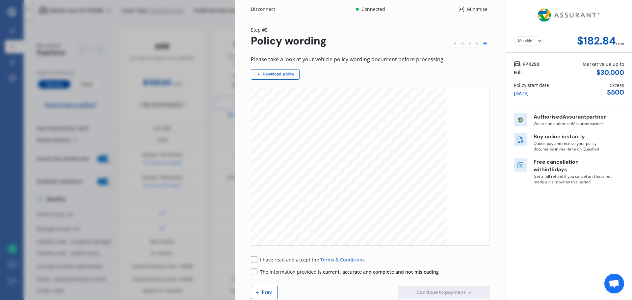
scroll to position [659, 0]
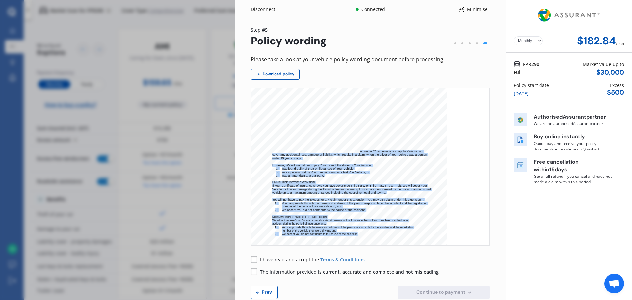
drag, startPoint x: 397, startPoint y: 162, endPoint x: 363, endPoint y: 154, distance: 35.5
click at [361, 153] on div "MVIB V6 [DATE] 3 The cover provided by extensions 1 to 10 will only apply provi…" at bounding box center [349, 121] width 196 height 277
click at [363, 154] on span "cover any accidental loss, damage or liability, which results in a claim, when …" at bounding box center [349, 154] width 155 height 3
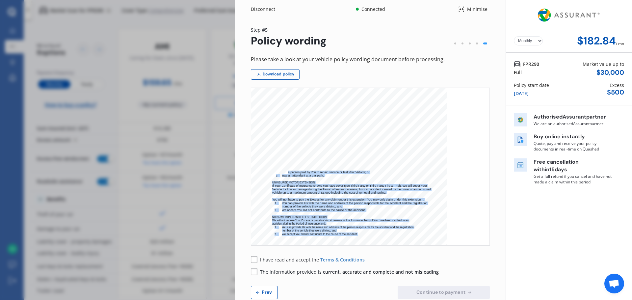
drag, startPoint x: 272, startPoint y: 170, endPoint x: 288, endPoint y: 174, distance: 16.6
click at [288, 174] on div "MVIB V6 [DATE] 3 The cover provided by extensions 1 to 10 will only apply provi…" at bounding box center [349, 121] width 196 height 277
click at [288, 174] on span "was an attendant at a car park." at bounding box center [303, 175] width 42 height 3
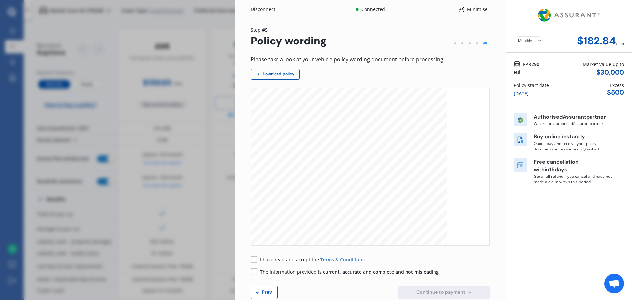
scroll to position [1383, 0]
drag, startPoint x: 324, startPoint y: 130, endPoint x: 279, endPoint y: 119, distance: 46.8
click at [279, 119] on div "MVIB V6 [DATE] 6 If the vehicle is a total loss If the Vehicle is a Total Loss …" at bounding box center [349, 228] width 196 height 277
drag, startPoint x: 273, startPoint y: 219, endPoint x: 301, endPoint y: 224, distance: 28.2
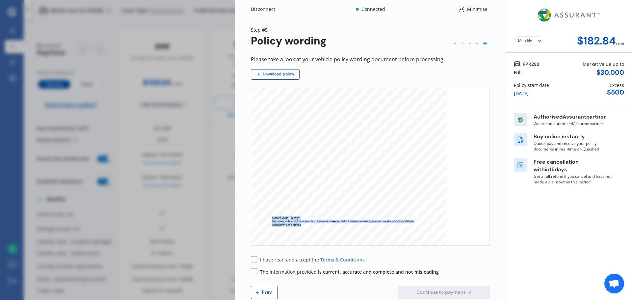
click at [301, 224] on div "MVIB V6 [DATE] 10 • Vehicles being bogged/trapped in off road conditions, and n…" at bounding box center [349, 150] width 196 height 277
click at [397, 228] on div "MVIB V6 [DATE] 10 • Vehicles being bogged/trapped in off road conditions, and n…" at bounding box center [349, 150] width 196 height 277
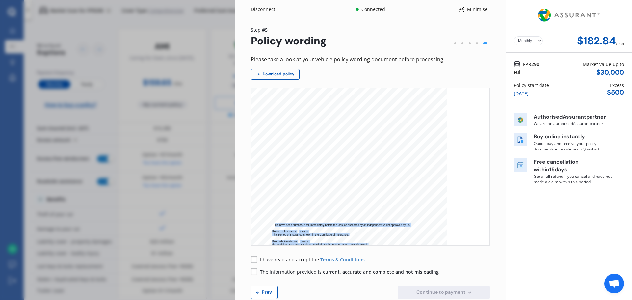
drag, startPoint x: 432, startPoint y: 224, endPoint x: 275, endPoint y: 223, distance: 157.7
click at [275, 223] on div "MVIB V6 [DATE] 10 • Vehicles being bogged/trapped in off road conditions, and n…" at bounding box center [349, 150] width 196 height 277
click at [352, 230] on div "MVIB V6 [DATE] 10 • Vehicles being bogged/trapped in off road conditions, and n…" at bounding box center [349, 150] width 196 height 277
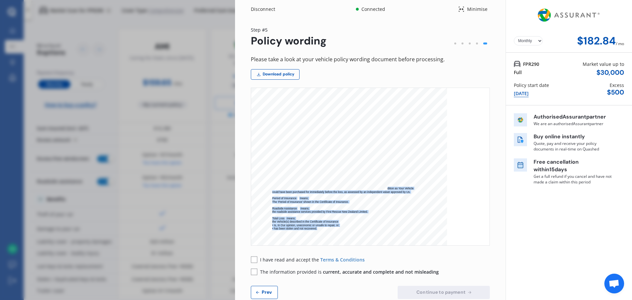
drag, startPoint x: 407, startPoint y: 190, endPoint x: 388, endPoint y: 189, distance: 18.8
click at [388, 189] on div "MVIB V6 [DATE] 10 • Vehicles being bogged/trapped in off road conditions, and n…" at bounding box center [349, 117] width 196 height 277
click at [388, 189] on span "the reasonable cost that a vehicle of the same make, model, kilometres travelle…" at bounding box center [342, 188] width 141 height 3
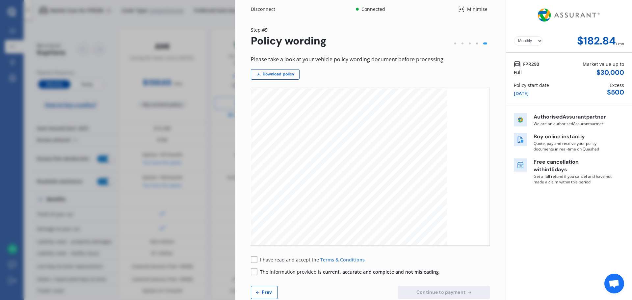
scroll to position [0, 0]
click at [172, 141] on div "Disconnect Connected Minimise Yearly Monthly $182.84 / mo Step # 5 Policy wordi…" at bounding box center [316, 150] width 632 height 300
click at [277, 292] on button "Prev" at bounding box center [264, 292] width 27 height 13
select select "2500.00"
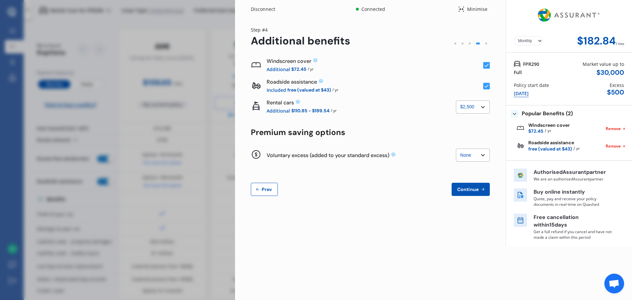
click at [275, 292] on div "Disconnect Connected Minimise Yearly Monthly $182.84 / mo Step # 4 Additional b…" at bounding box center [433, 150] width 397 height 300
click at [261, 194] on button "Prev" at bounding box center [264, 189] width 27 height 13
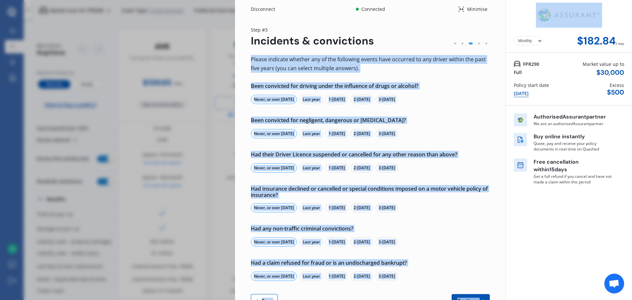
click at [259, 297] on button "Prev" at bounding box center [264, 300] width 27 height 13
select select "Mr"
select select "04"
select select "06"
select select "2003"
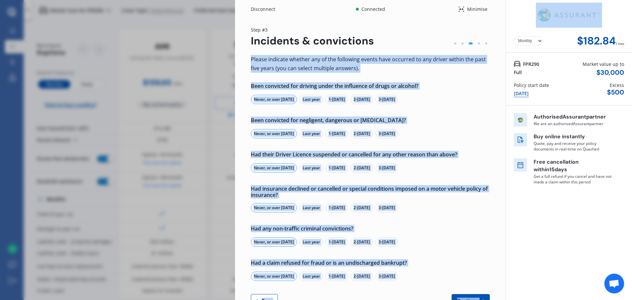
select select "full"
select select "more than 4 years"
select select "[GEOGRAPHIC_DATA]"
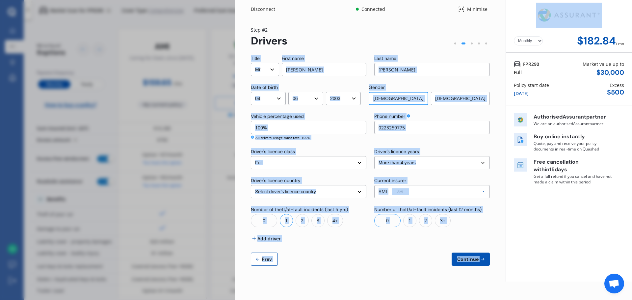
click at [275, 269] on div "Yearly Monthly $182.84 / mo Step # 2 Drivers Title Select Mr Mrs Miss Ms Dr Fir…" at bounding box center [370, 149] width 271 height 263
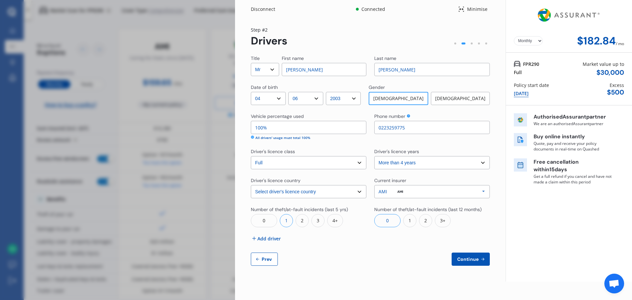
click at [275, 264] on button "Prev" at bounding box center [264, 259] width 27 height 13
select select "full"
select select "0"
select select "In a garage"
select select "Canterbury"
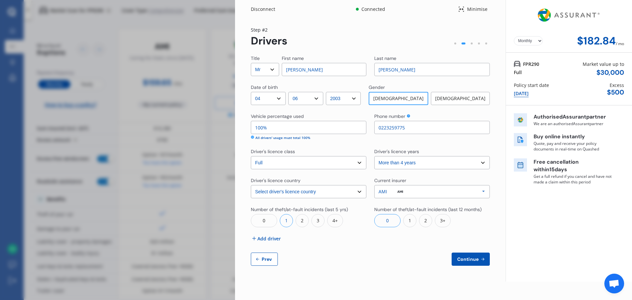
select select "20000"
select select "AUDI"
select select "S3"
select select "(ALL)"
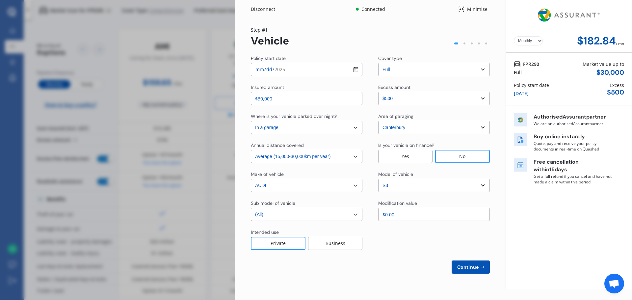
click at [452, 102] on select "Select excess amount $500 $1,000 $1,500" at bounding box center [434, 98] width 112 height 13
select select "1000.00"
click at [378, 92] on select "Select excess amount $500 $1,000 $1,500" at bounding box center [434, 98] width 112 height 13
click at [470, 265] on span "Continue" at bounding box center [468, 266] width 24 height 5
select select "Mr"
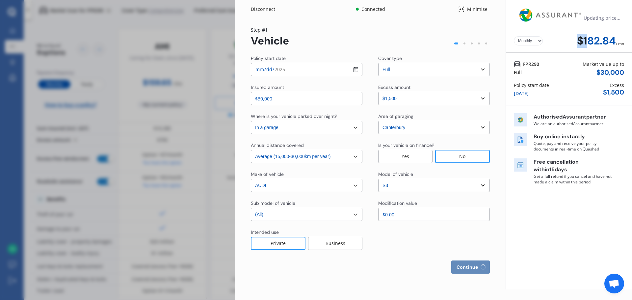
select select "04"
select select "06"
select select "2003"
select select "full"
select select "more than 4 years"
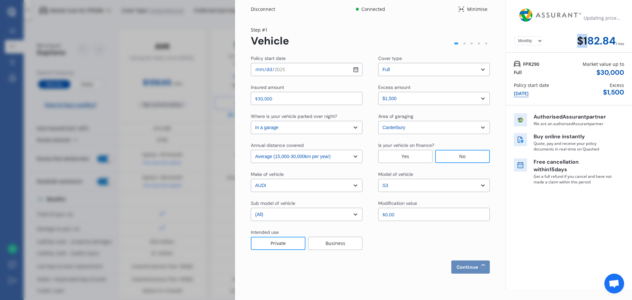
select select "[GEOGRAPHIC_DATA]"
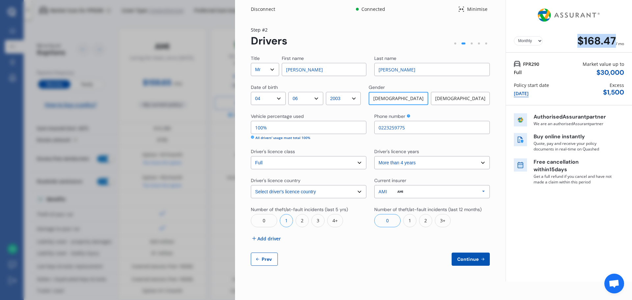
drag, startPoint x: 580, startPoint y: 42, endPoint x: 613, endPoint y: 44, distance: 34.0
click at [613, 44] on div "$168.47" at bounding box center [597, 41] width 39 height 12
click at [614, 44] on div "$168.47" at bounding box center [597, 41] width 39 height 12
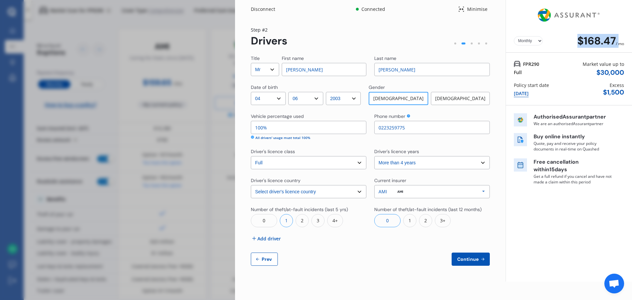
click at [614, 44] on div "$168.47" at bounding box center [597, 41] width 39 height 12
click at [617, 45] on div "/ mo" at bounding box center [620, 41] width 8 height 12
drag, startPoint x: 621, startPoint y: 45, endPoint x: 563, endPoint y: 43, distance: 58.0
click at [563, 43] on div "Yearly Monthly $168.47 / mo" at bounding box center [569, 41] width 110 height 12
click at [546, 42] on div "Yearly Monthly $168.47 / mo" at bounding box center [569, 41] width 110 height 12
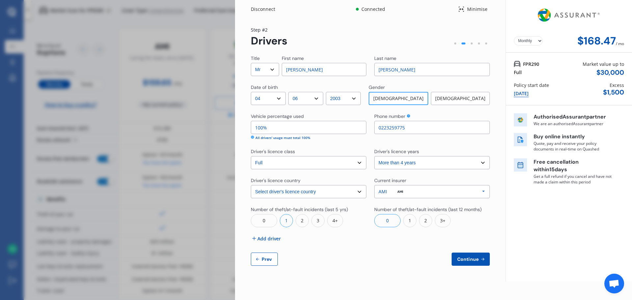
click at [543, 41] on select "Yearly Monthly" at bounding box center [528, 40] width 29 height 9
click at [514, 36] on select "Yearly Monthly" at bounding box center [528, 40] width 29 height 9
click at [534, 43] on select "Yearly Monthly" at bounding box center [528, 40] width 29 height 9
click at [514, 36] on select "Yearly Monthly" at bounding box center [528, 40] width 29 height 9
click at [537, 42] on select "Yearly Monthly" at bounding box center [528, 40] width 29 height 9
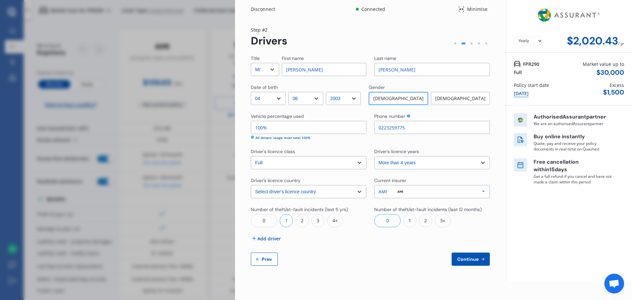
select select "Monthly"
click at [514, 36] on select "Yearly Monthly" at bounding box center [528, 40] width 29 height 9
click at [487, 45] on div at bounding box center [486, 43] width 7 height 7
click at [349, 270] on div "Yearly Monthly $168.47 / mo Step # 2 Drivers Title Select Mr Mrs Miss Ms Dr Fir…" at bounding box center [370, 149] width 271 height 263
click at [264, 257] on span "Prev" at bounding box center [266, 258] width 13 height 5
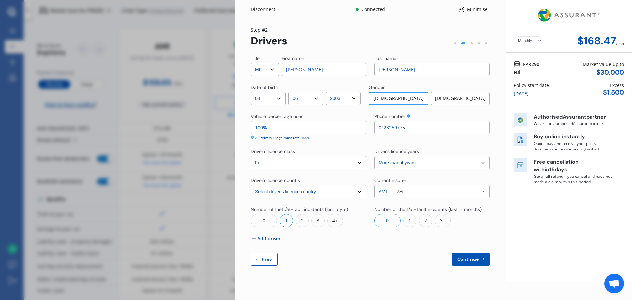
select select "full"
select select "1000.00"
select select "In a garage"
select select "Canterbury"
select select "20000"
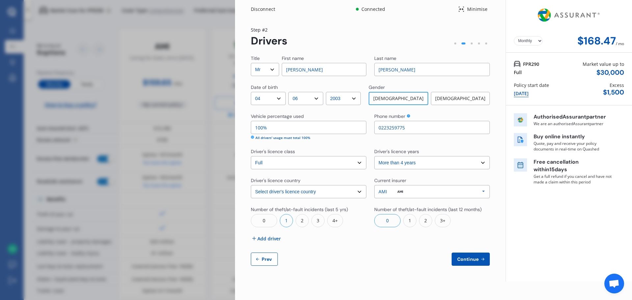
select select "AUDI"
select select "S3"
select select "(ALL)"
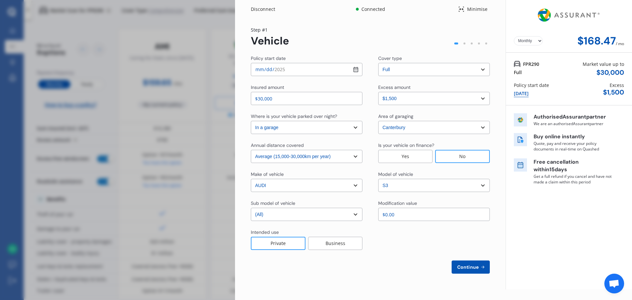
click at [267, 6] on div "Disconnect" at bounding box center [267, 9] width 32 height 7
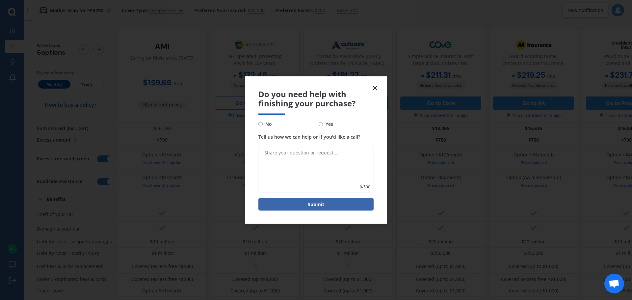
click at [265, 125] on span "No" at bounding box center [267, 124] width 9 height 8
click at [263, 125] on input "No" at bounding box center [260, 124] width 4 height 4
radio input "true"
click at [279, 207] on button "Submit" at bounding box center [315, 204] width 115 height 13
click at [325, 174] on textarea "Tell us how we can help or if you'd like a call?" at bounding box center [315, 170] width 115 height 46
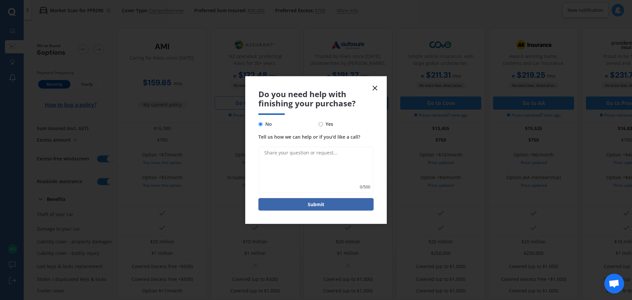
click at [295, 164] on textarea "Tell us how we can help or if you'd like a call?" at bounding box center [315, 170] width 115 height 46
type textarea "wording"
click at [311, 205] on button "Submit" at bounding box center [315, 204] width 115 height 13
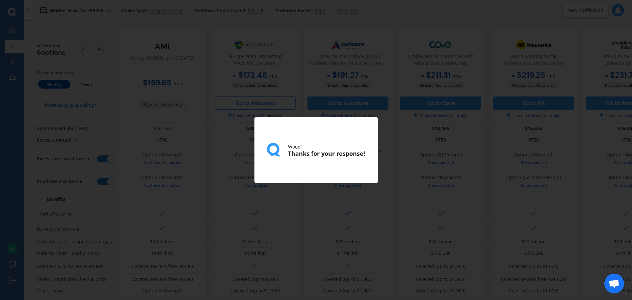
click at [314, 110] on div "Woop! Thanks for your response!" at bounding box center [316, 150] width 632 height 300
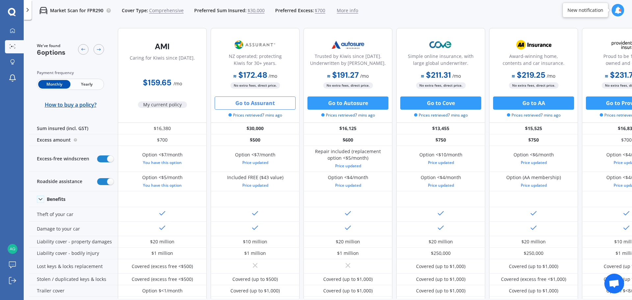
click at [47, 111] on div "We've found 6 options Payment frequency Monthly Yearly How to buy a policy?" at bounding box center [73, 75] width 89 height 95
drag, startPoint x: 36, startPoint y: 103, endPoint x: 115, endPoint y: 104, distance: 78.7
click at [115, 104] on div "We've found 6 options Payment frequency Monthly Yearly How to buy a policy?" at bounding box center [73, 75] width 89 height 95
click at [108, 95] on div "We've found 6 options Payment frequency Monthly Yearly How to buy a policy?" at bounding box center [73, 75] width 89 height 95
click at [254, 10] on span "$30,000" at bounding box center [256, 10] width 17 height 7
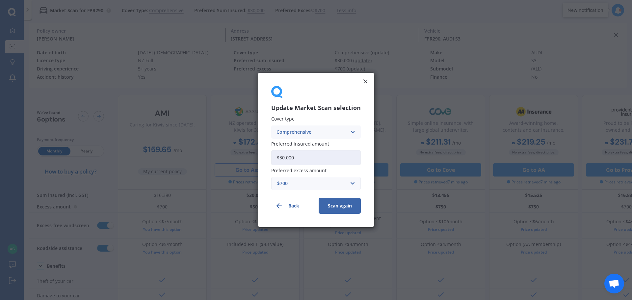
click at [309, 158] on input "$30,000" at bounding box center [316, 157] width 90 height 15
drag, startPoint x: 309, startPoint y: 158, endPoint x: 189, endPoint y: 146, distance: 121.1
click at [189, 146] on div "Update Market Scan selection Cover type Comprehensive Comprehensive Third Party…" at bounding box center [316, 150] width 632 height 300
type input "$25,000"
click at [332, 204] on button "Scan again" at bounding box center [340, 206] width 42 height 16
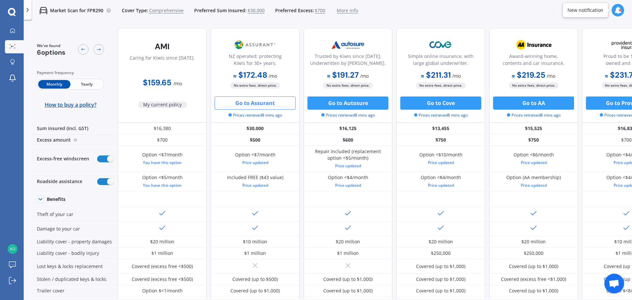
click at [248, 11] on span "$30,000" at bounding box center [256, 10] width 17 height 7
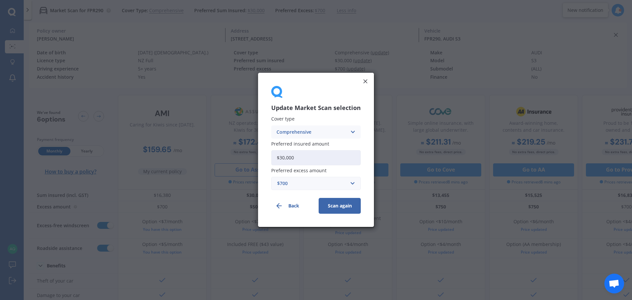
drag, startPoint x: 314, startPoint y: 159, endPoint x: 239, endPoint y: 155, distance: 75.2
click at [258, 163] on div "Update Market Scan selection Cover type Comprehensive Comprehensive Third Party…" at bounding box center [316, 150] width 632 height 300
type input "$25,000"
click at [345, 203] on button "Scan again" at bounding box center [340, 206] width 42 height 16
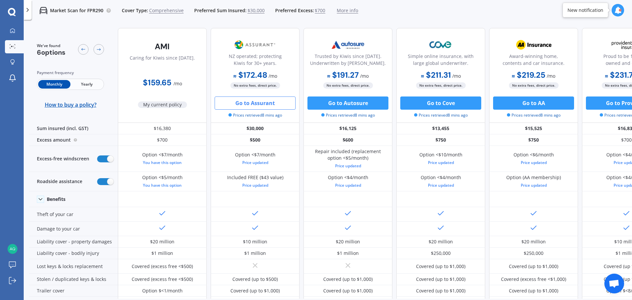
click at [259, 13] on span "$30,000" at bounding box center [256, 10] width 17 height 7
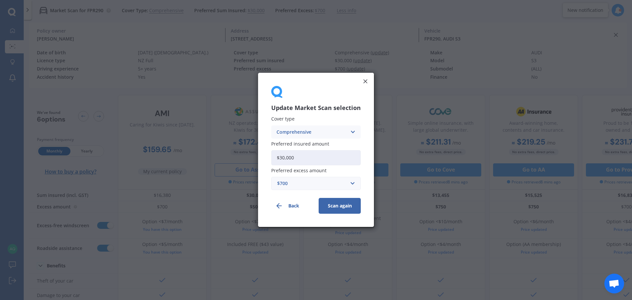
drag, startPoint x: 327, startPoint y: 152, endPoint x: 283, endPoint y: 157, distance: 43.5
click at [283, 157] on input "$30,000" at bounding box center [316, 157] width 90 height 15
click at [365, 82] on icon at bounding box center [365, 81] width 7 height 7
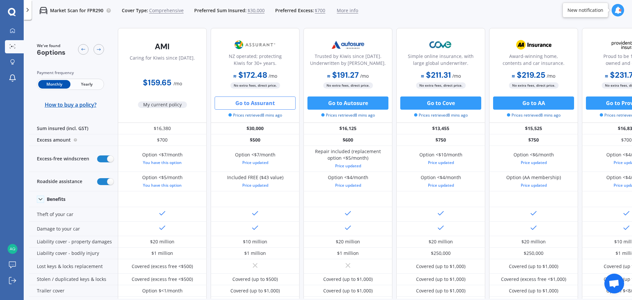
scroll to position [0, 42]
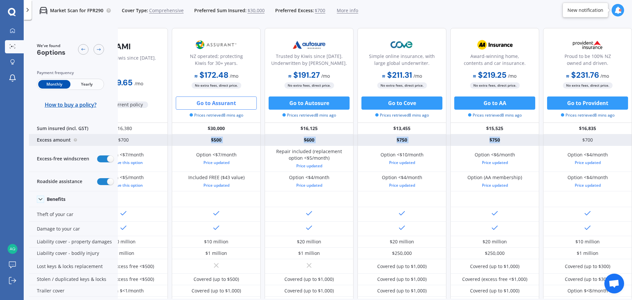
drag, startPoint x: 505, startPoint y: 140, endPoint x: 147, endPoint y: 142, distance: 357.9
click at [148, 141] on div "$700 $500 $600 $750 $750 $700" at bounding box center [355, 140] width 553 height 12
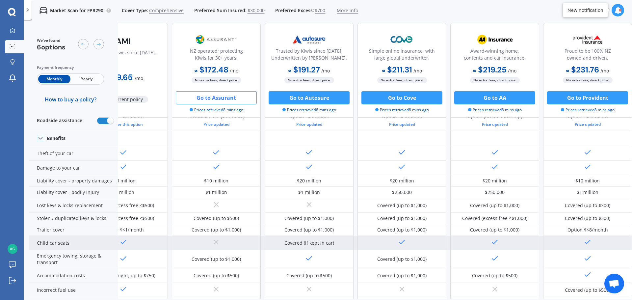
scroll to position [66, 42]
